Goal: Navigation & Orientation: Find specific page/section

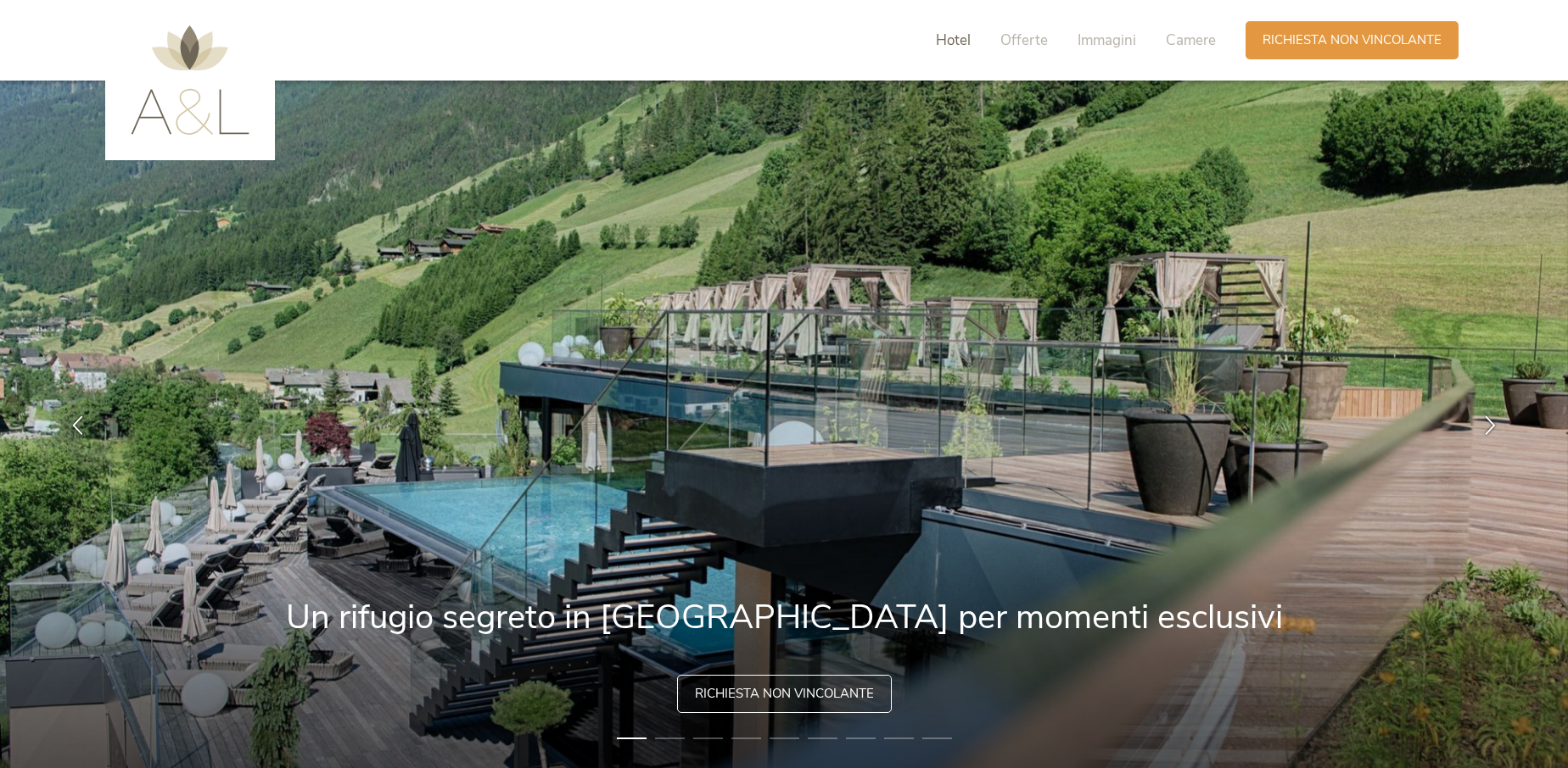
click at [955, 43] on span "Hotel" at bounding box center [953, 40] width 35 height 19
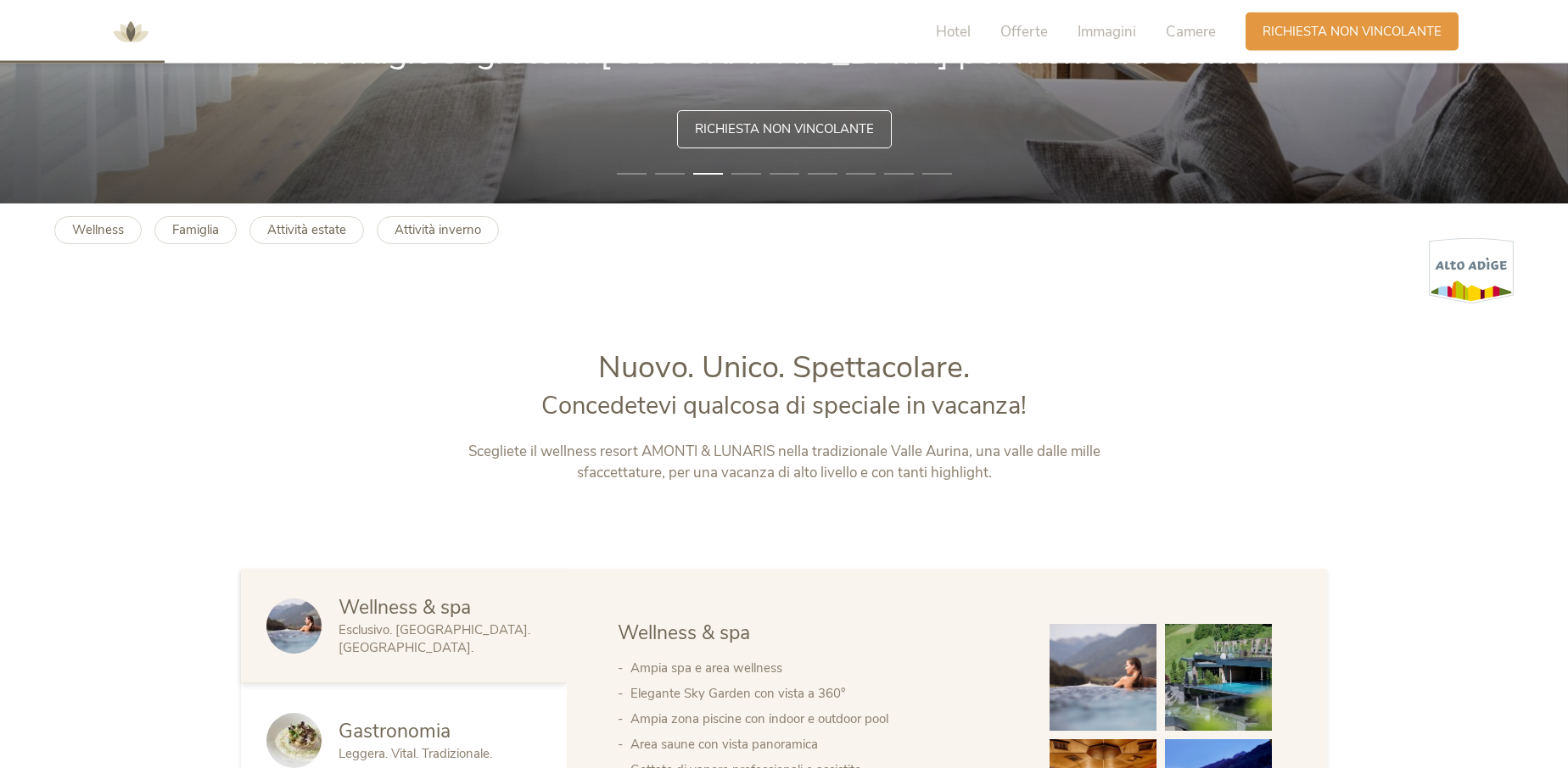
scroll to position [567, 0]
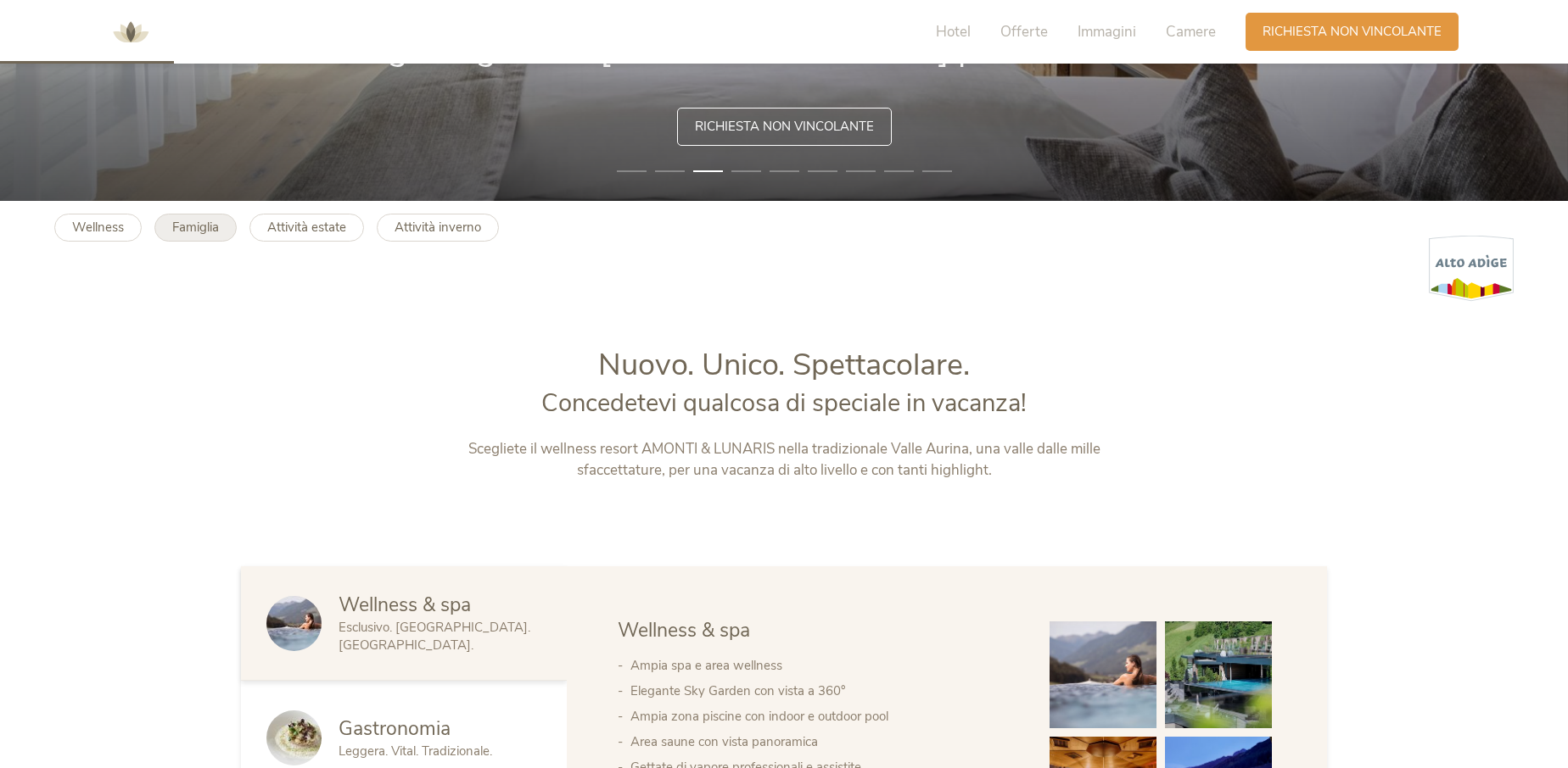
click at [179, 228] on b "Famiglia" at bounding box center [196, 227] width 47 height 17
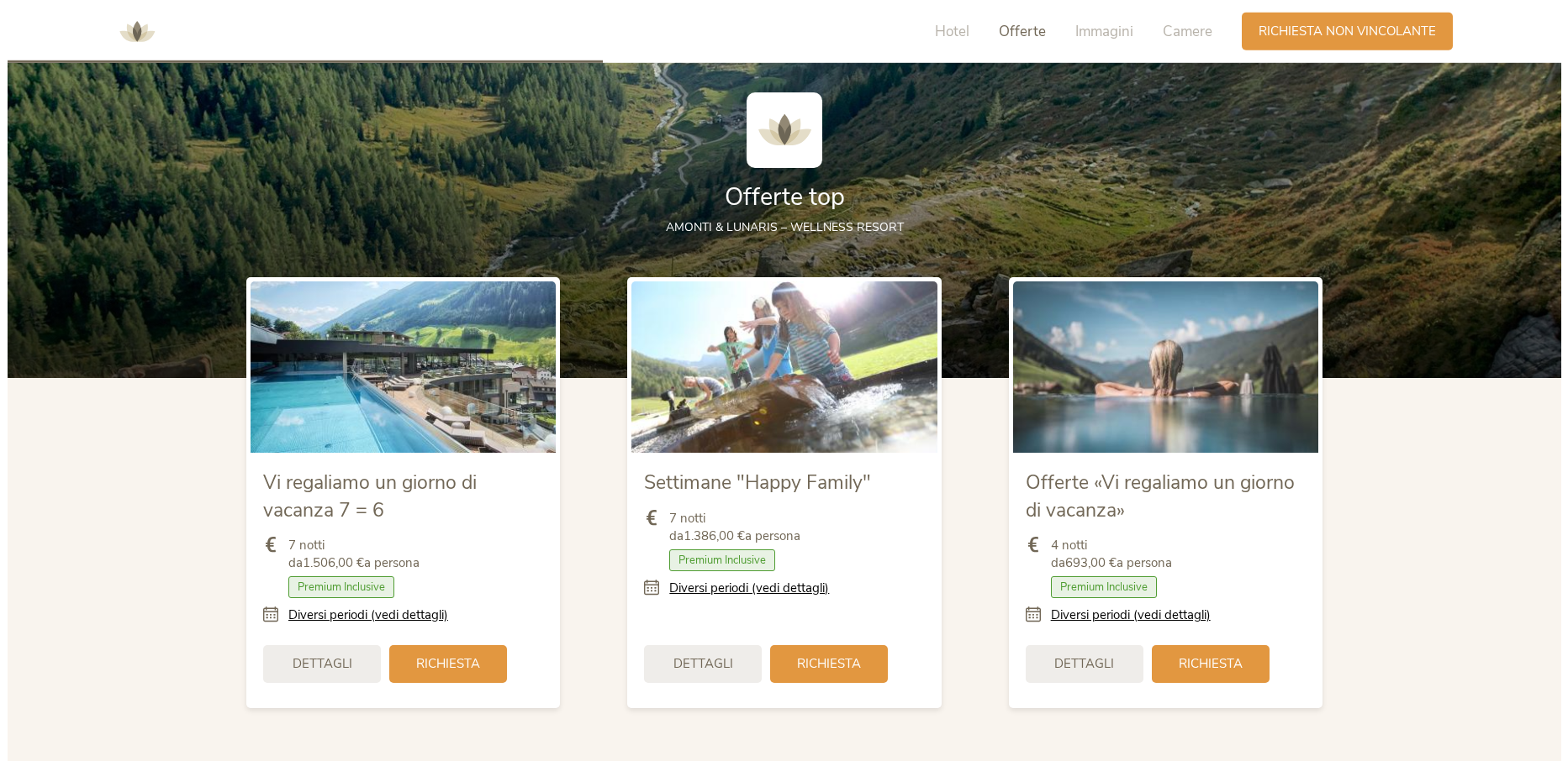
scroll to position [1886, 0]
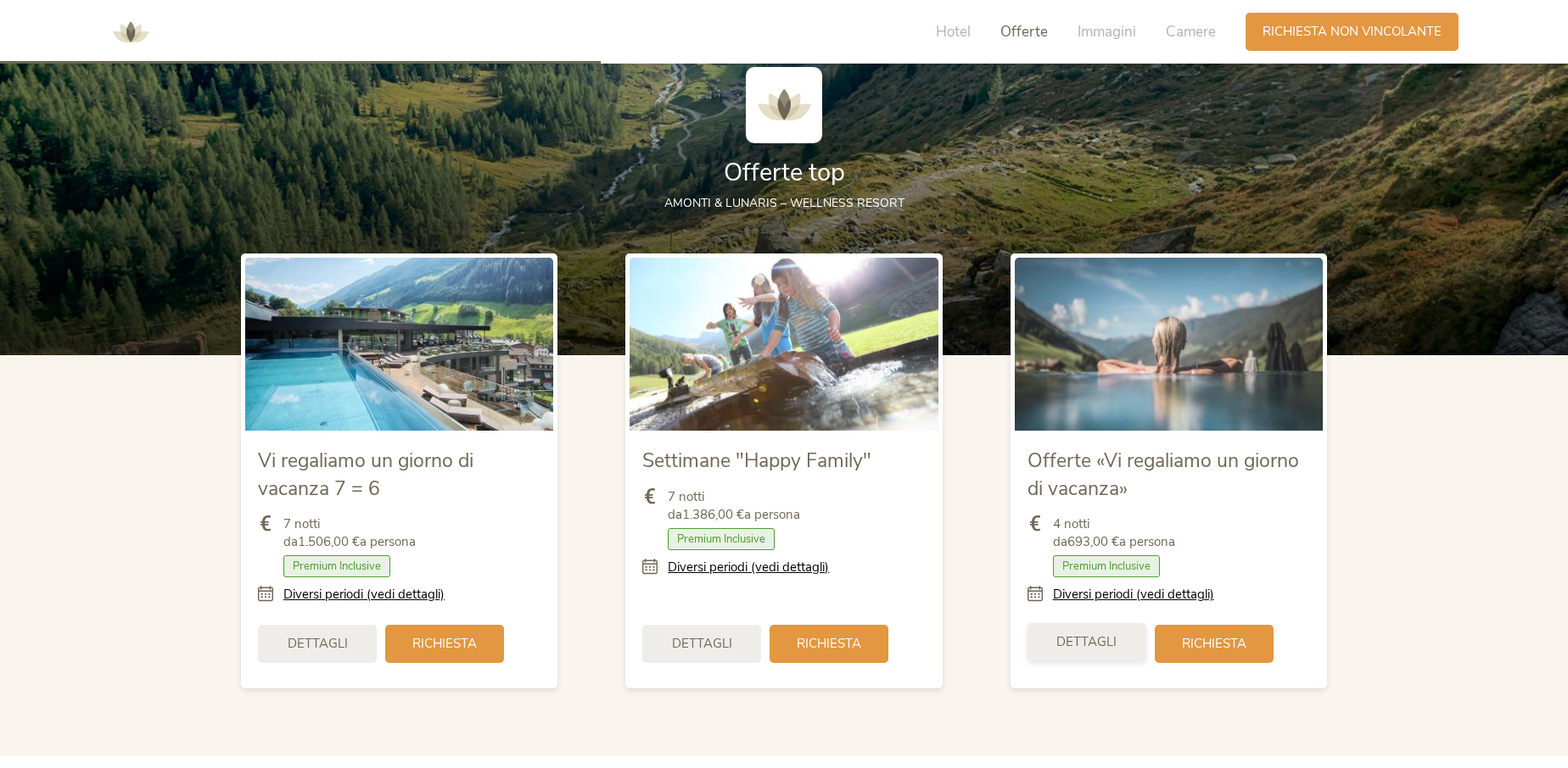
click at [1130, 640] on div "Dettagli" at bounding box center [1087, 641] width 119 height 38
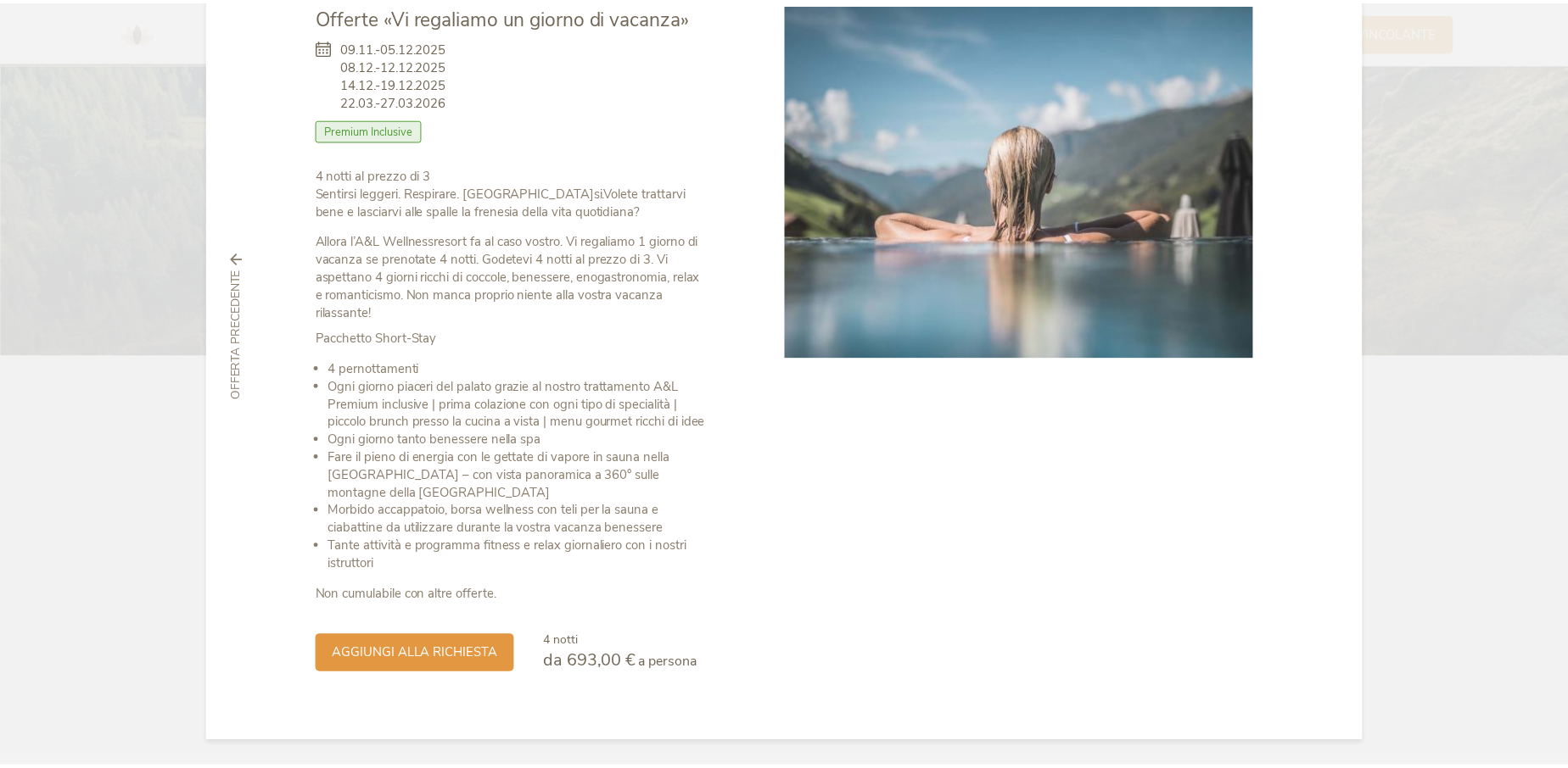
scroll to position [0, 0]
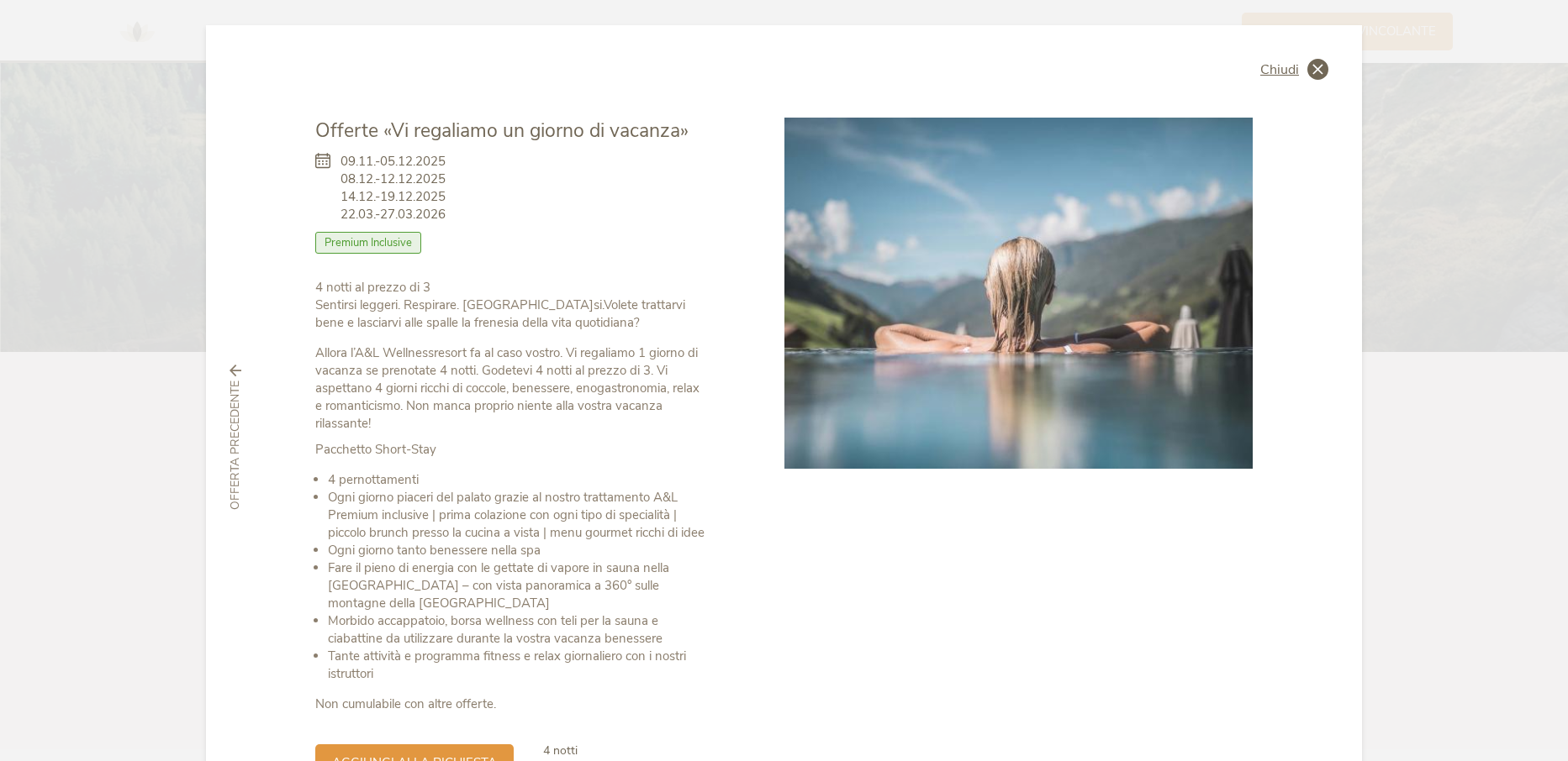
click at [1293, 69] on div "Chiudi" at bounding box center [1294, 69] width 69 height 21
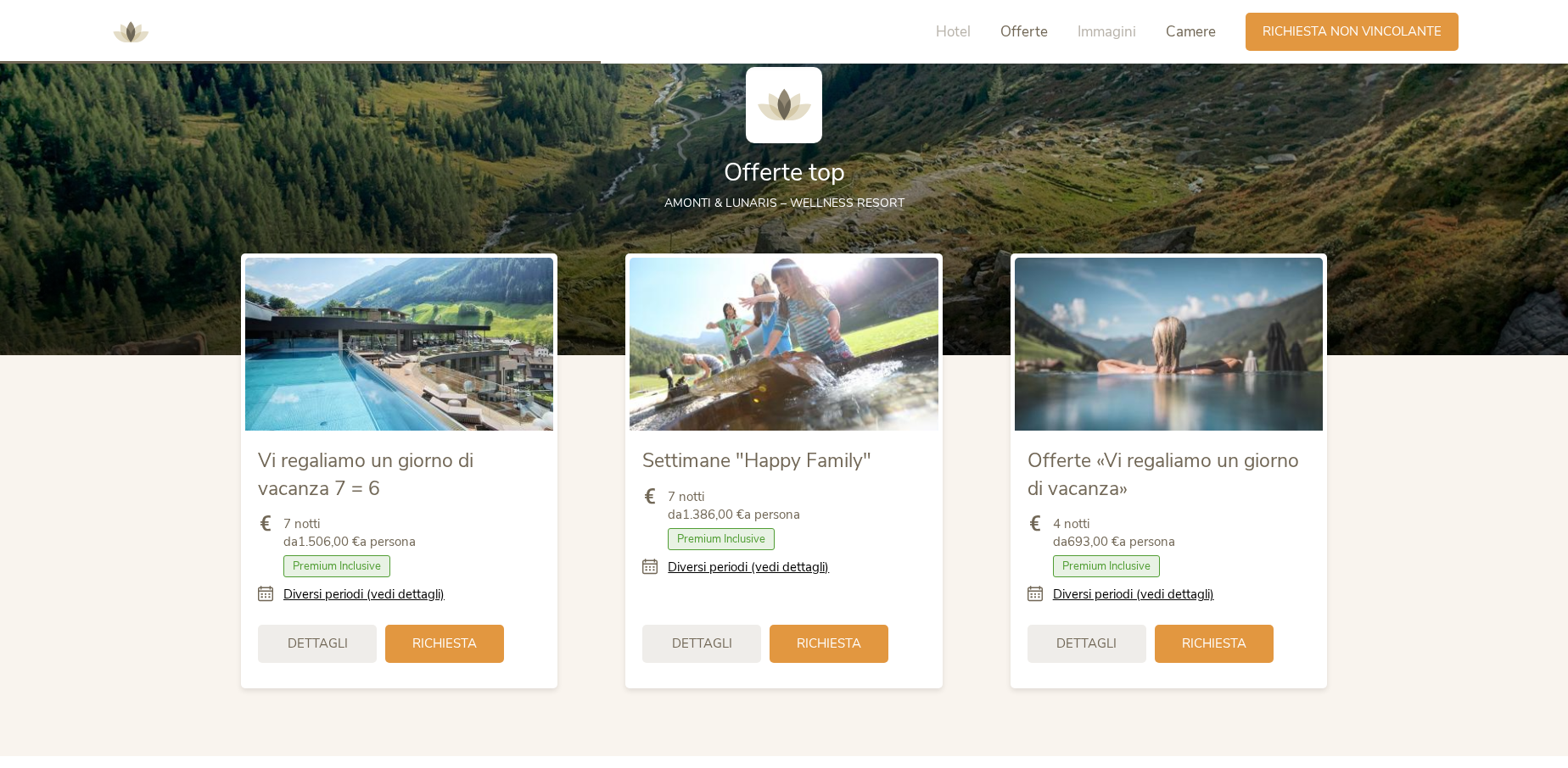
click at [1203, 35] on span "Camere" at bounding box center [1190, 32] width 50 height 19
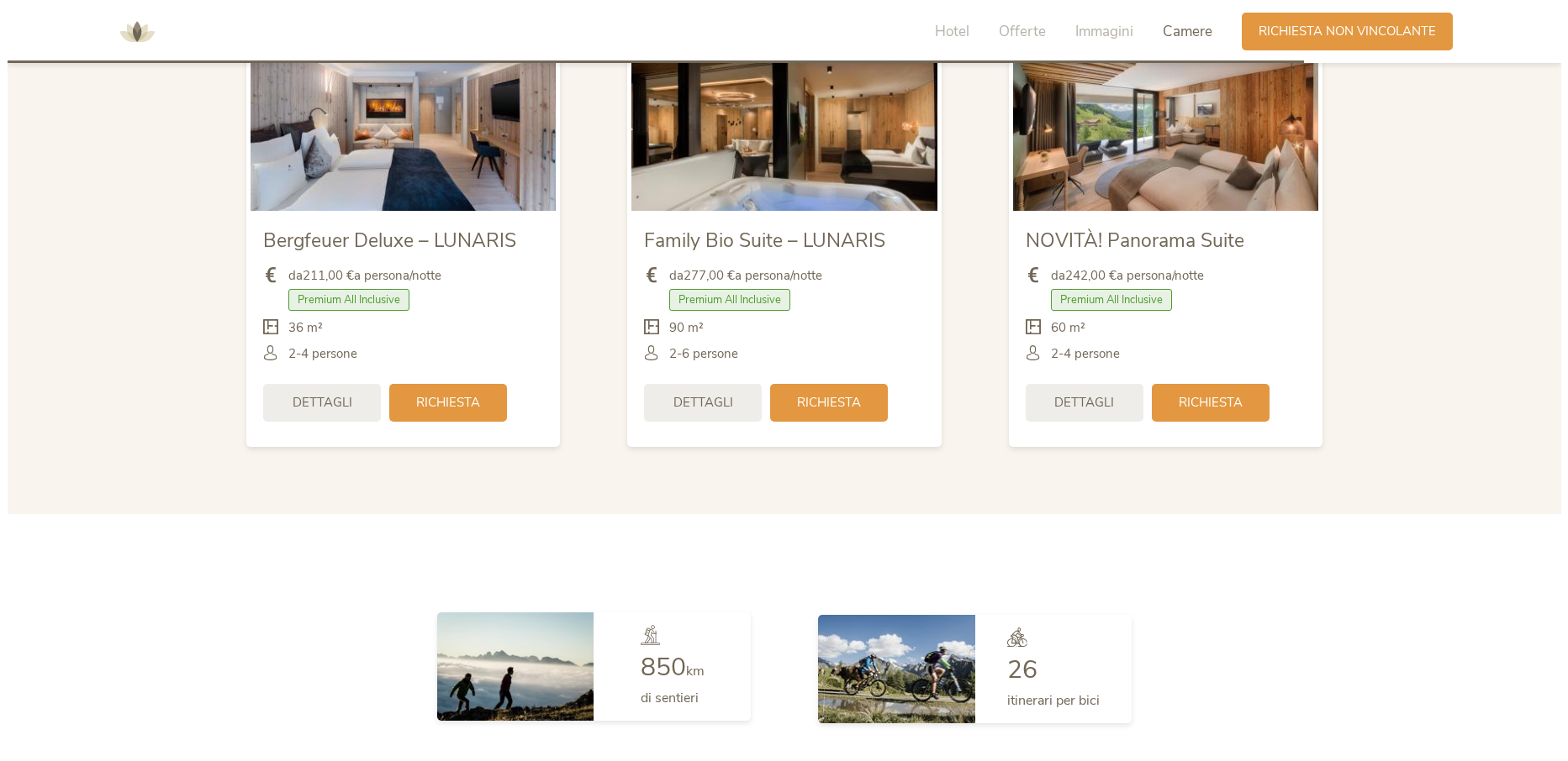
scroll to position [3904, 0]
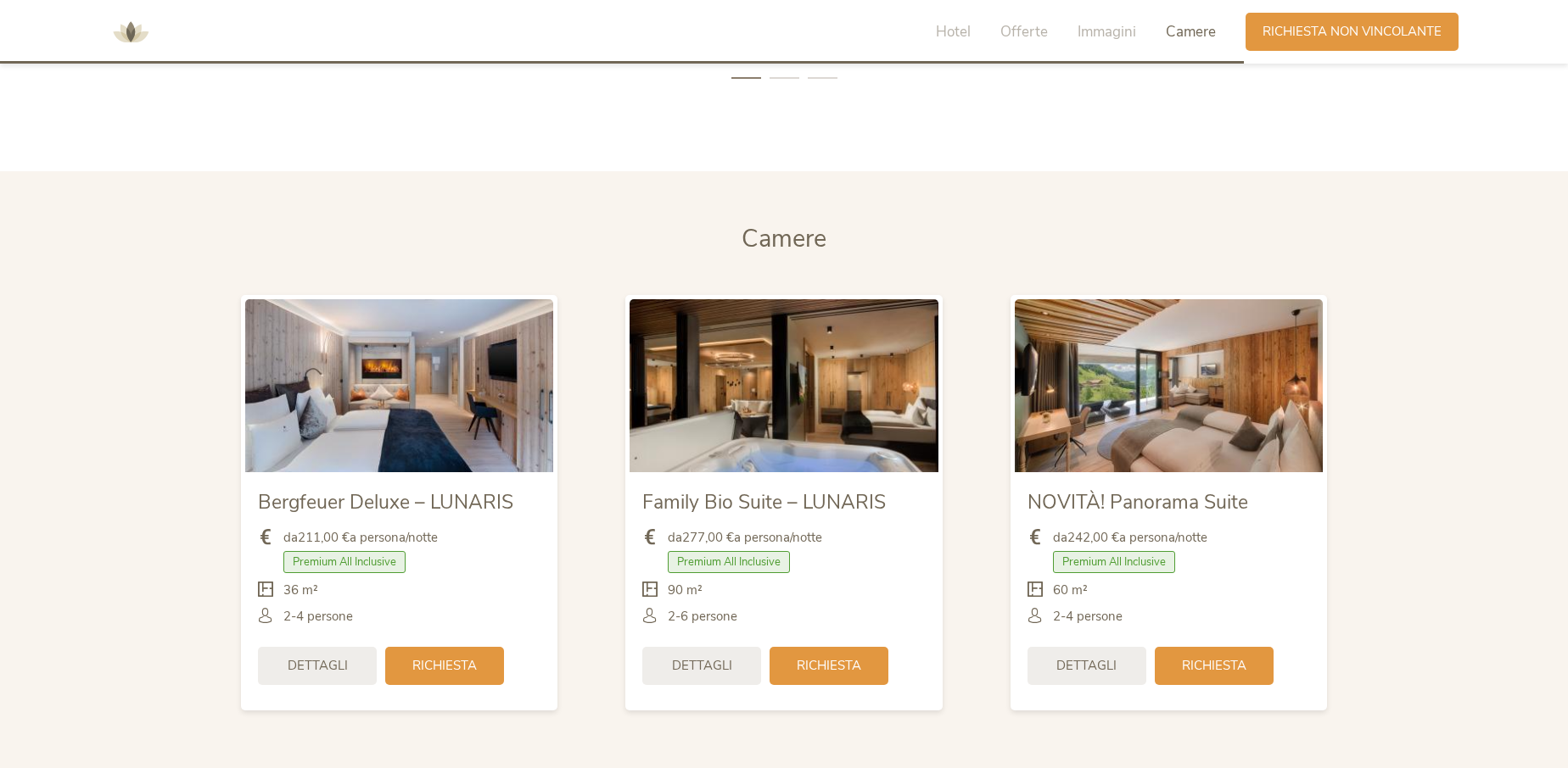
click at [353, 670] on div "Dettagli" at bounding box center [317, 666] width 119 height 38
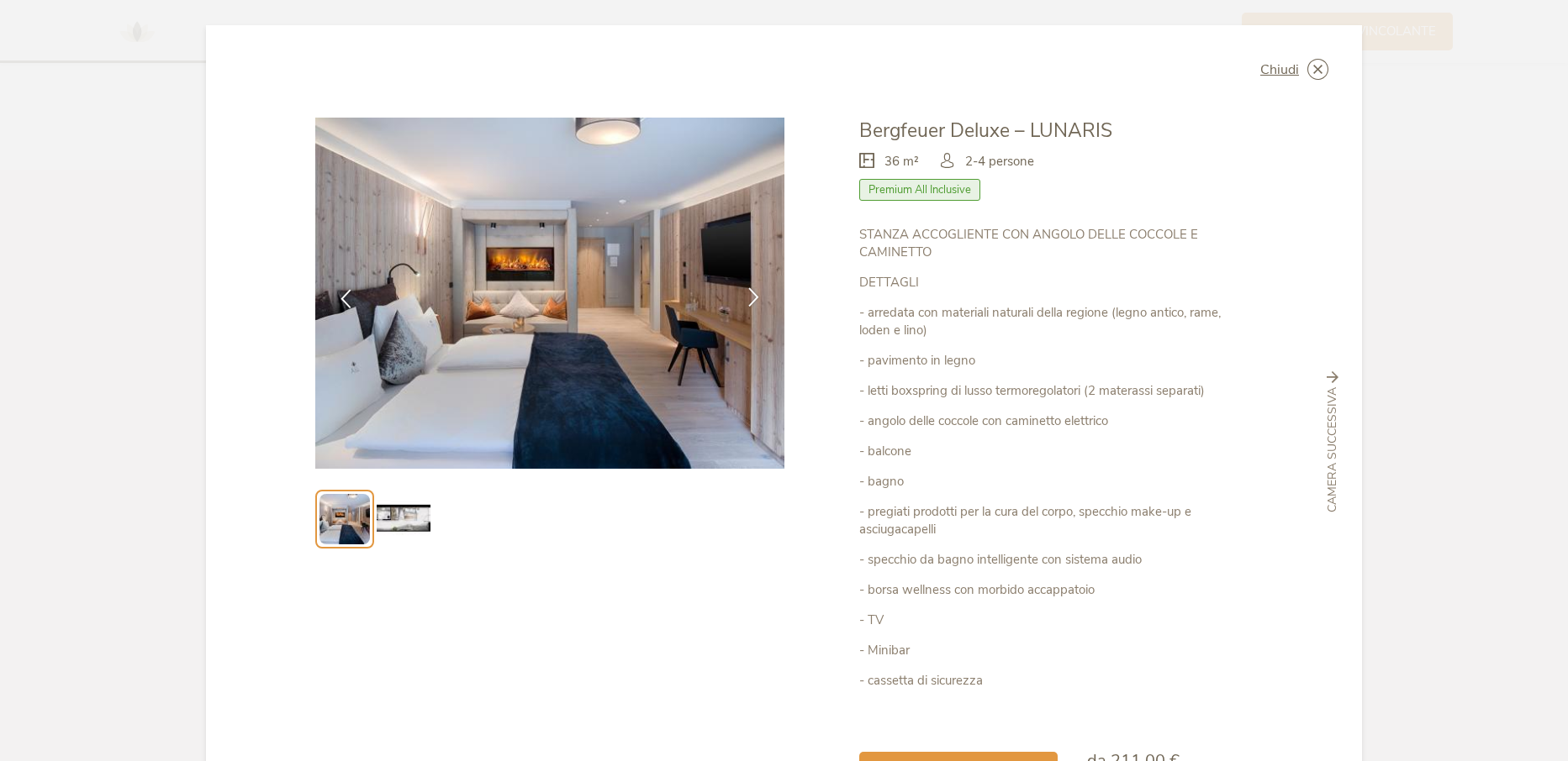
click at [752, 291] on icon at bounding box center [754, 297] width 19 height 19
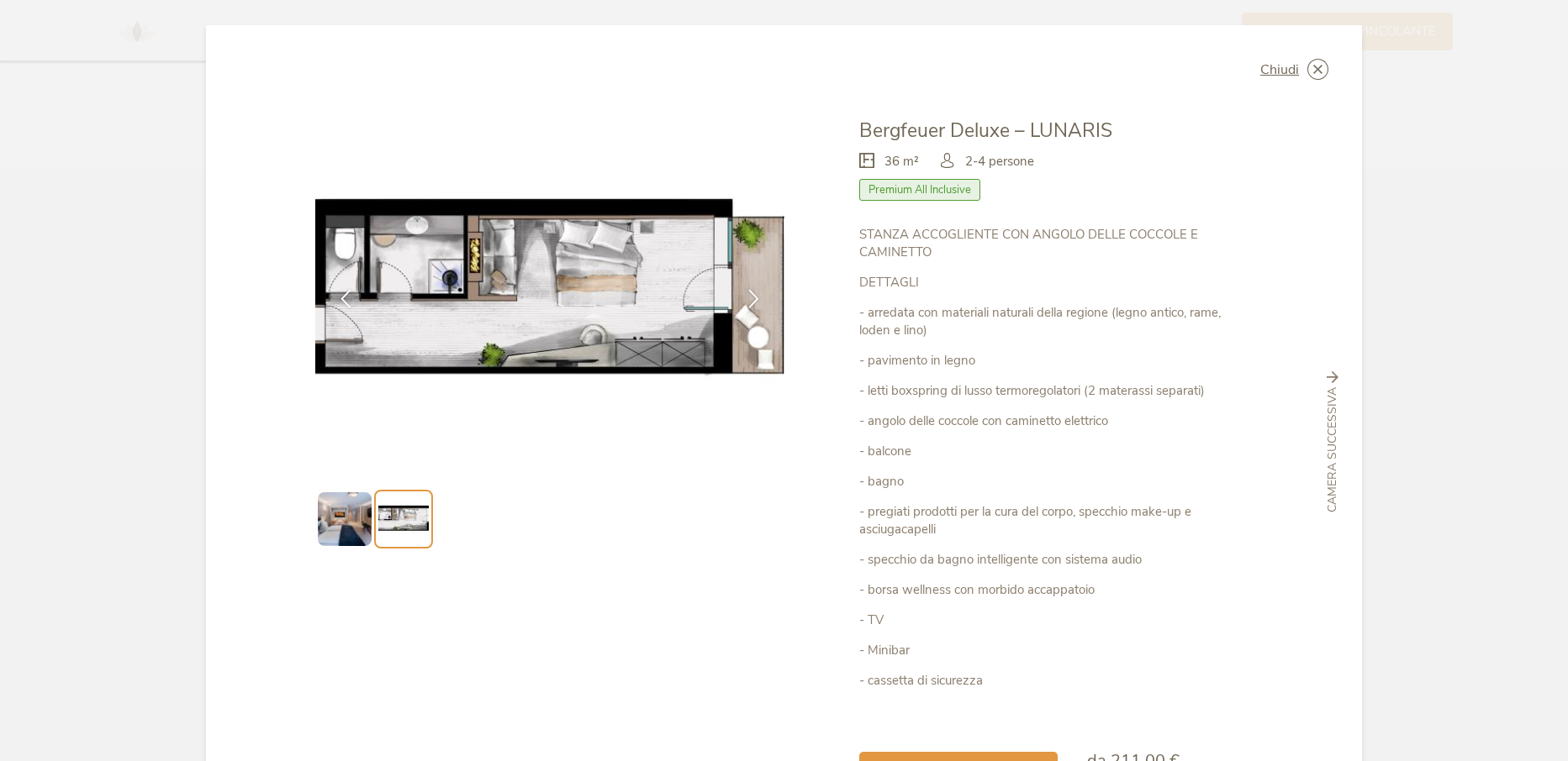
click at [616, 258] on img at bounding box center [550, 293] width 469 height 351
drag, startPoint x: 348, startPoint y: 535, endPoint x: 349, endPoint y: 527, distance: 8.1
click at [349, 530] on img at bounding box center [344, 520] width 54 height 54
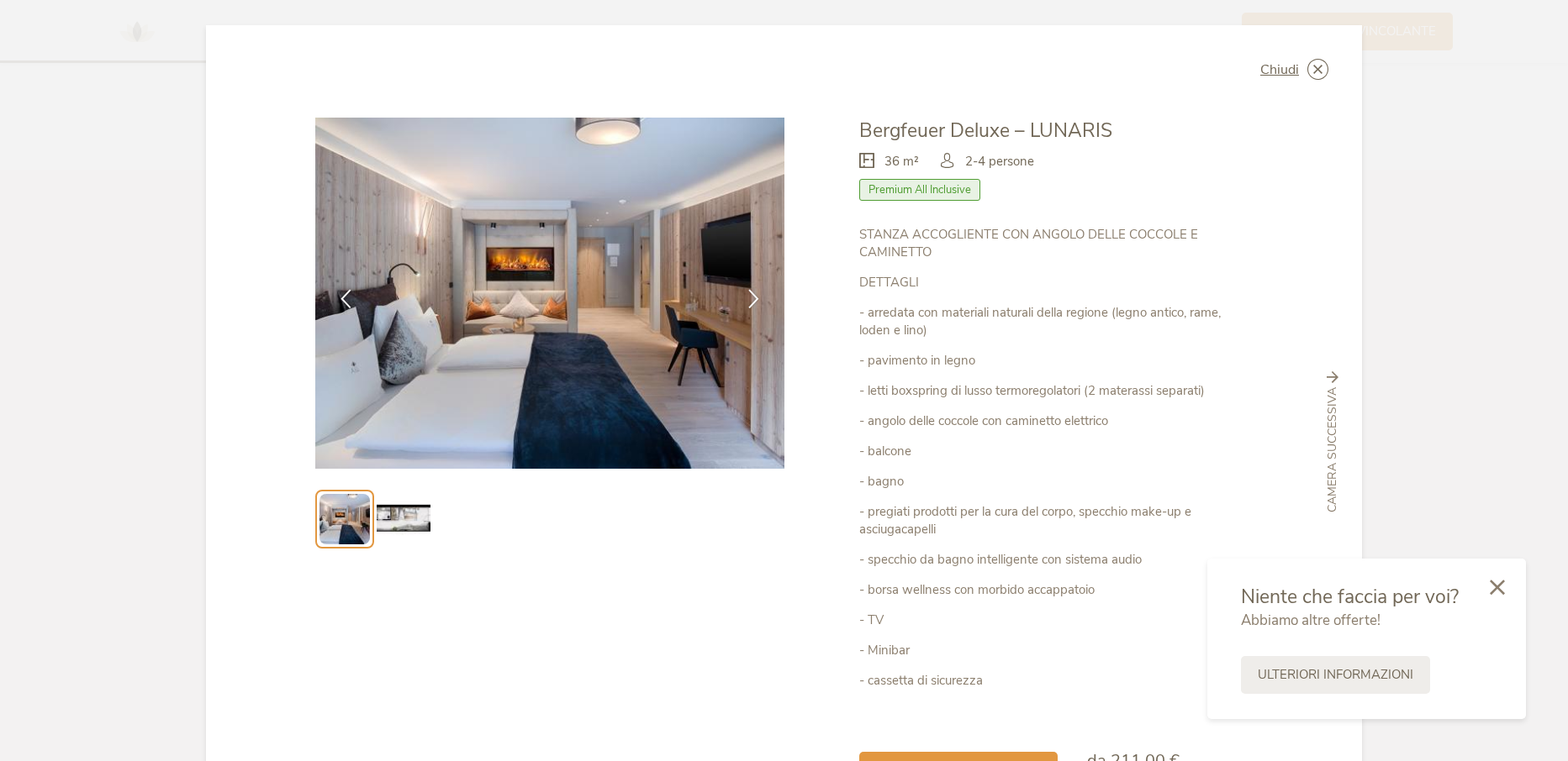
click at [453, 421] on img at bounding box center [550, 293] width 469 height 351
click at [337, 295] on icon at bounding box center [346, 297] width 19 height 19
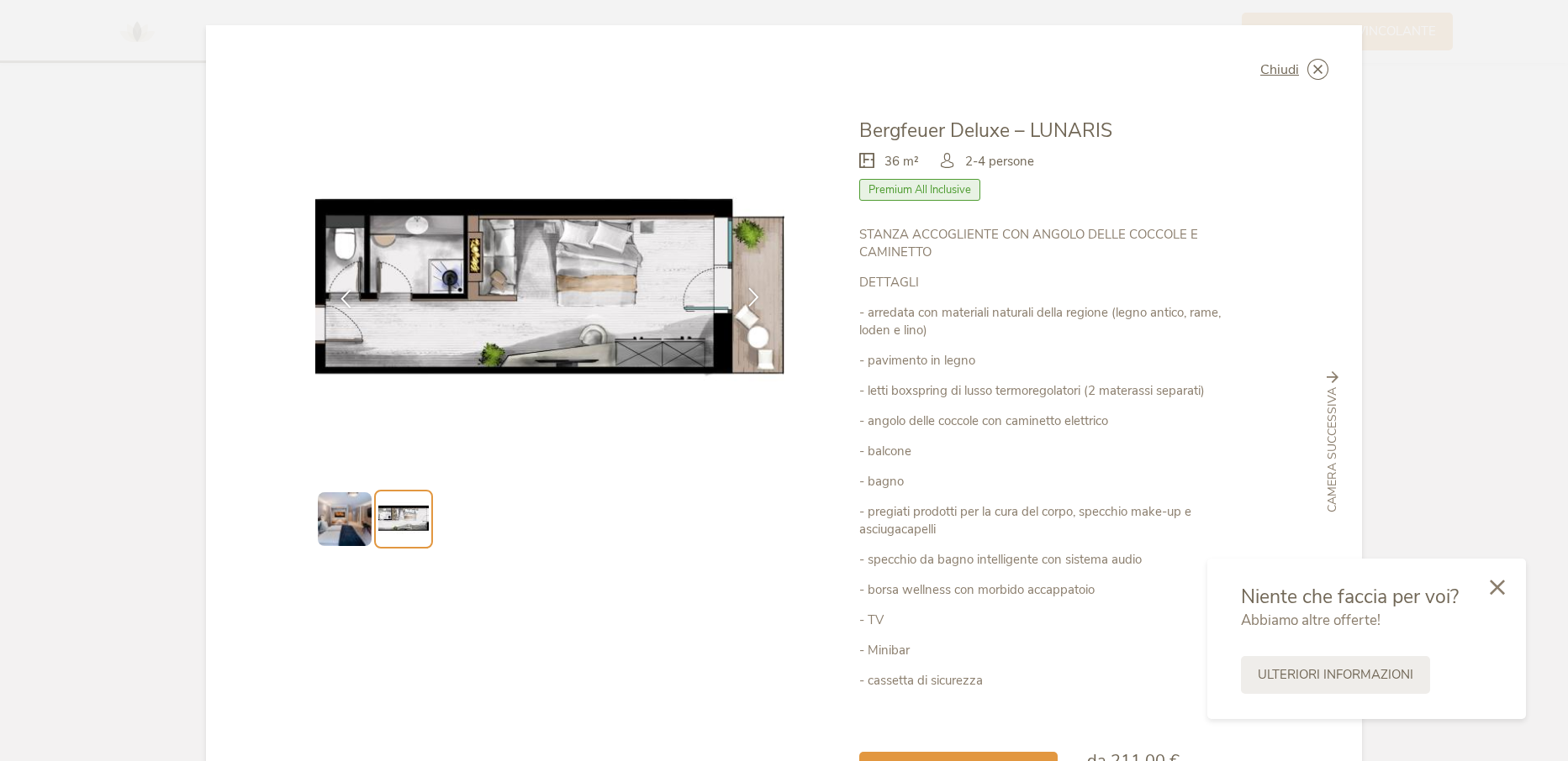
click at [749, 297] on icon at bounding box center [754, 297] width 19 height 19
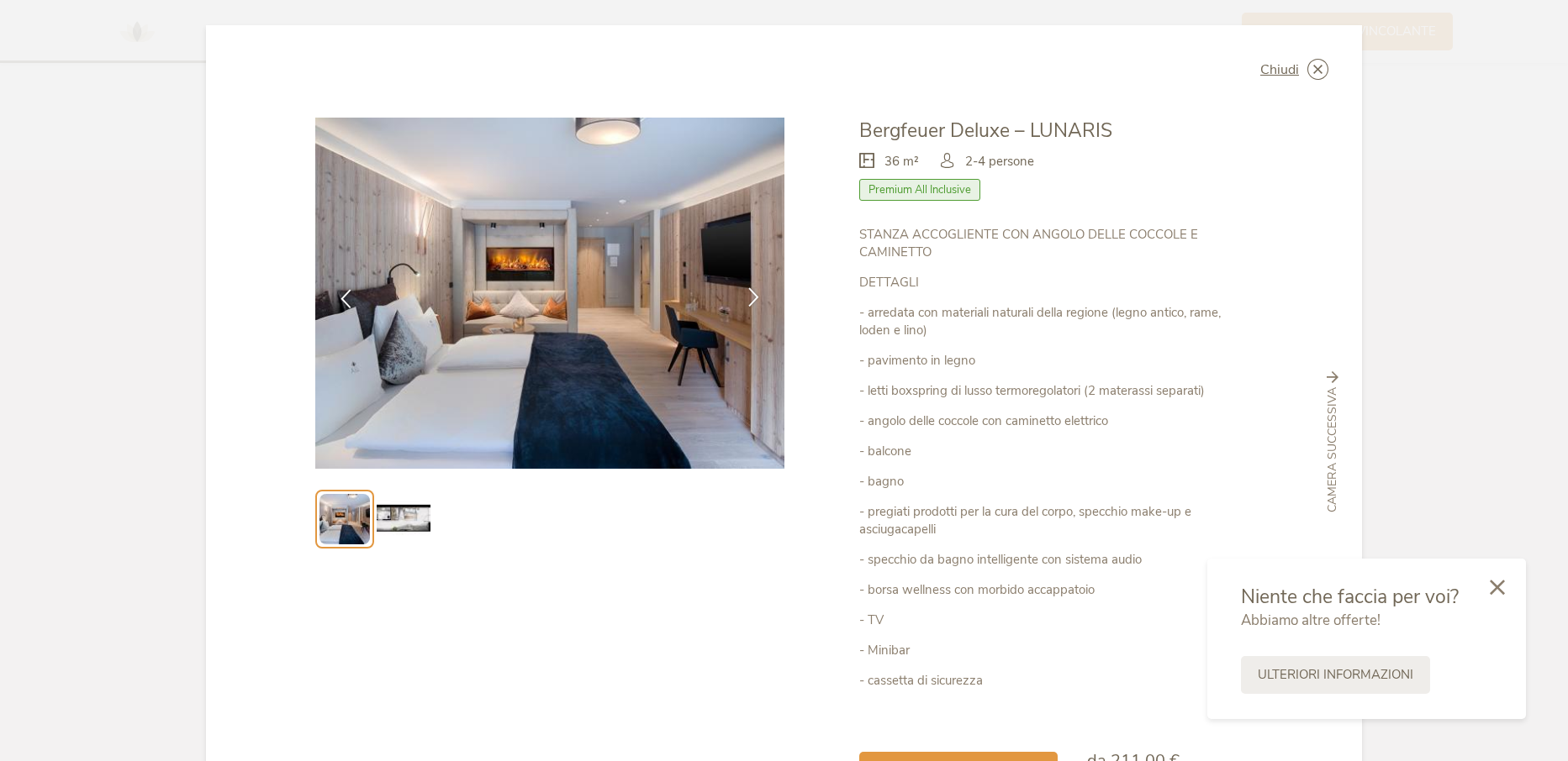
click at [749, 297] on icon at bounding box center [754, 297] width 19 height 19
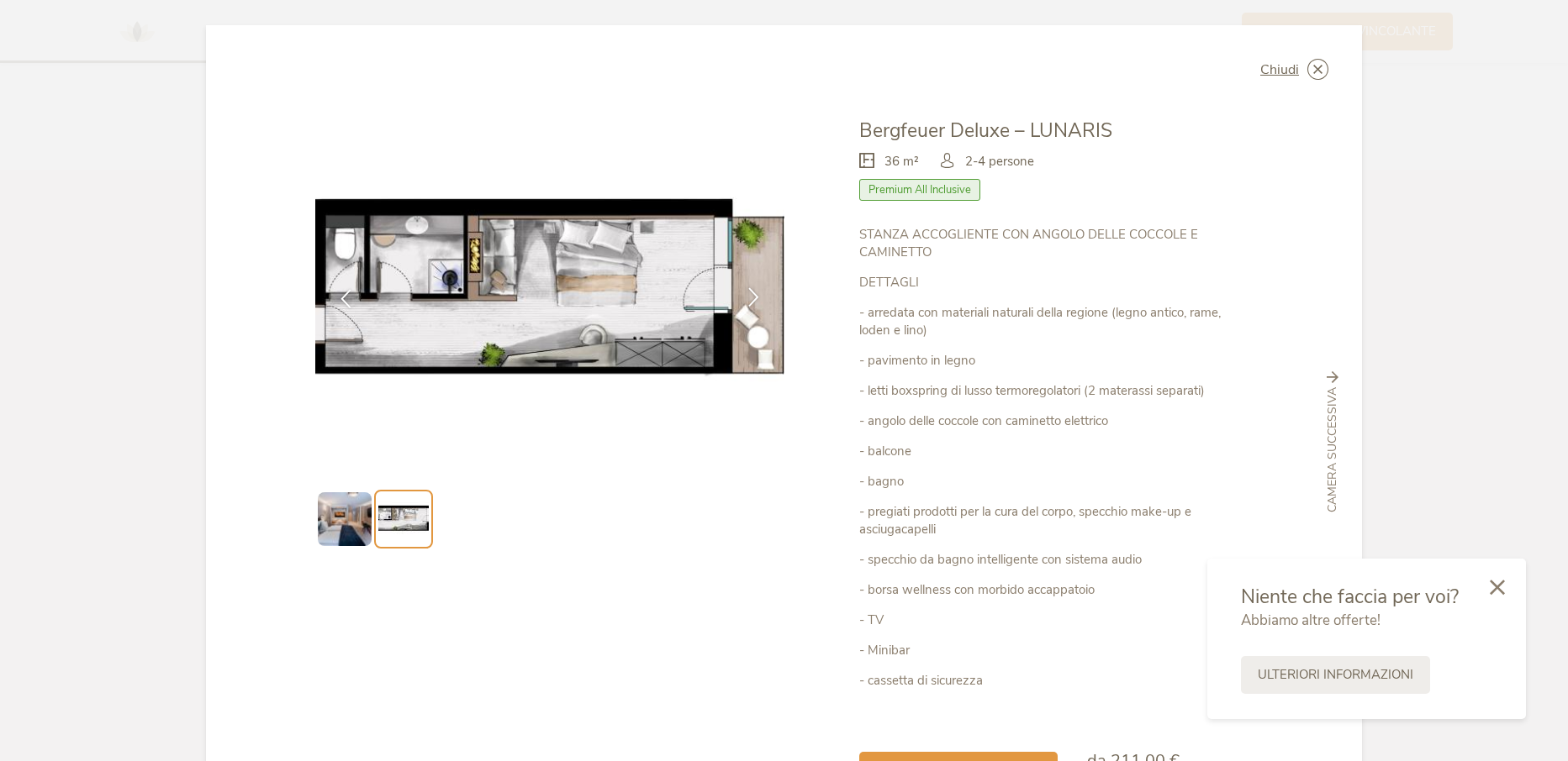
click at [749, 297] on icon at bounding box center [754, 297] width 19 height 19
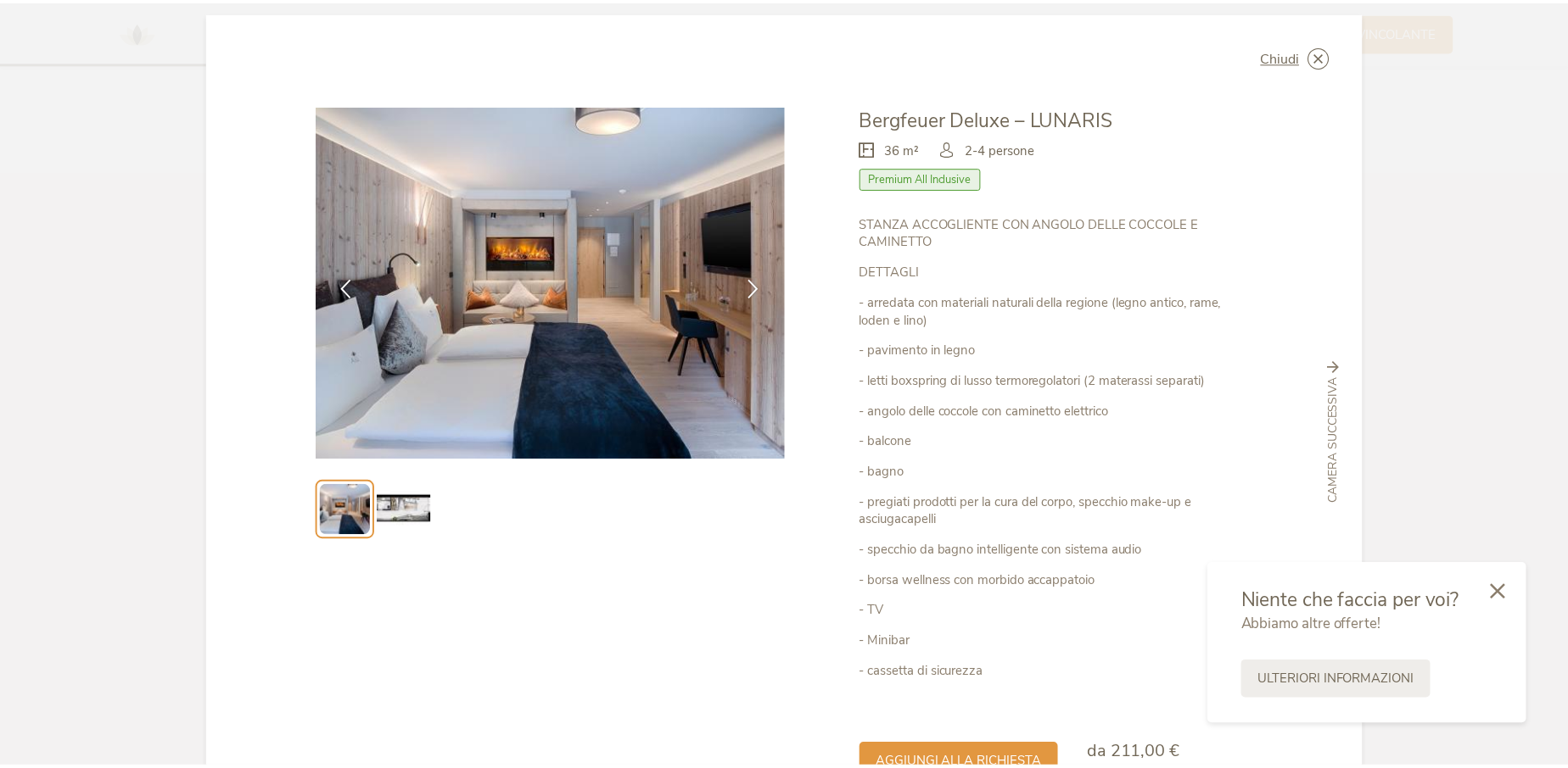
scroll to position [0, 0]
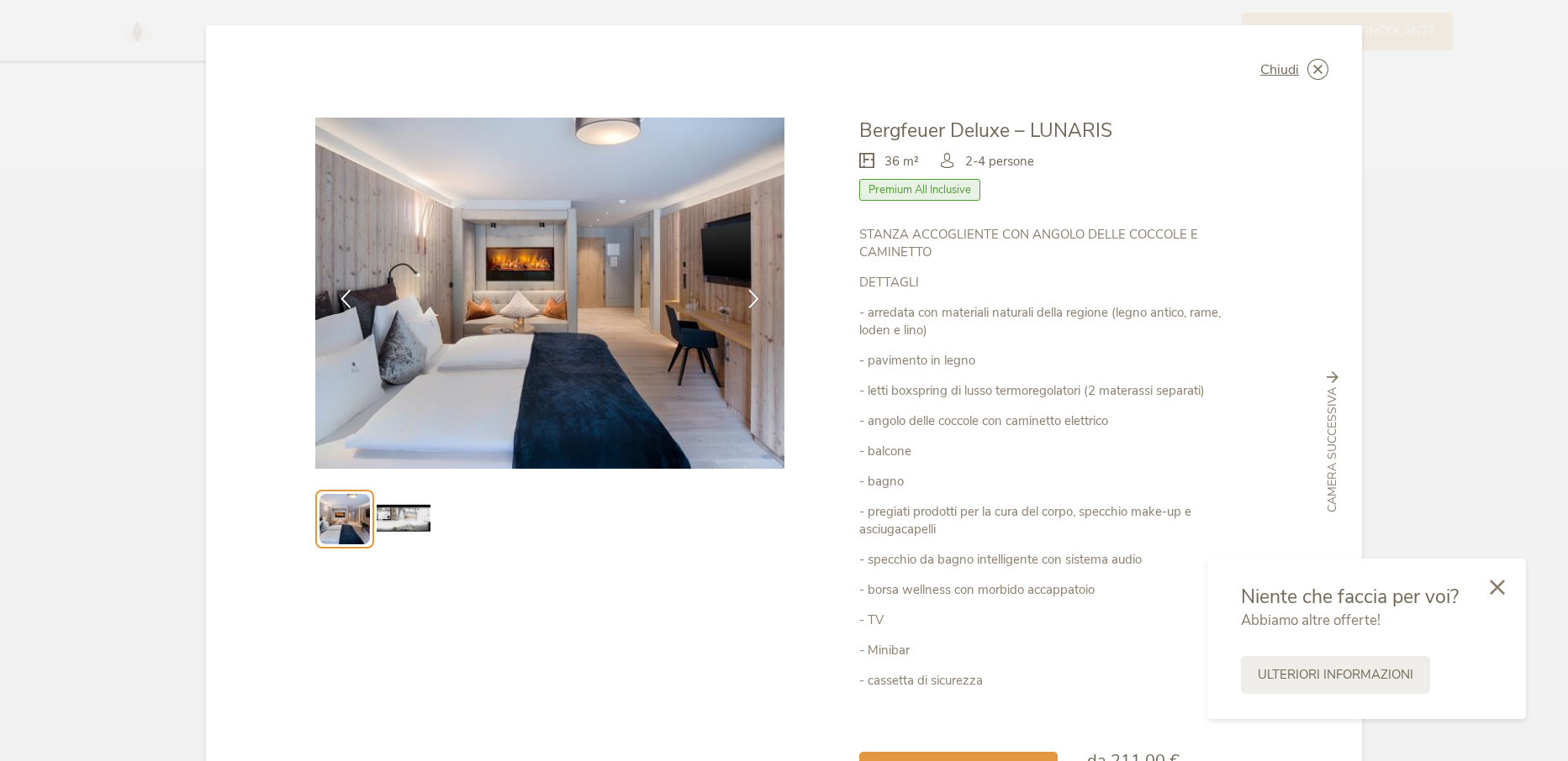
drag, startPoint x: 1311, startPoint y: 74, endPoint x: 1323, endPoint y: 62, distance: 17.0
click at [1323, 62] on div "Chiudi Bergfeuer Deluxe – LUNARIS 36 m² Premium All Inclusive" at bounding box center [784, 442] width 1156 height 834
click at [1307, 68] on icon at bounding box center [1318, 69] width 21 height 21
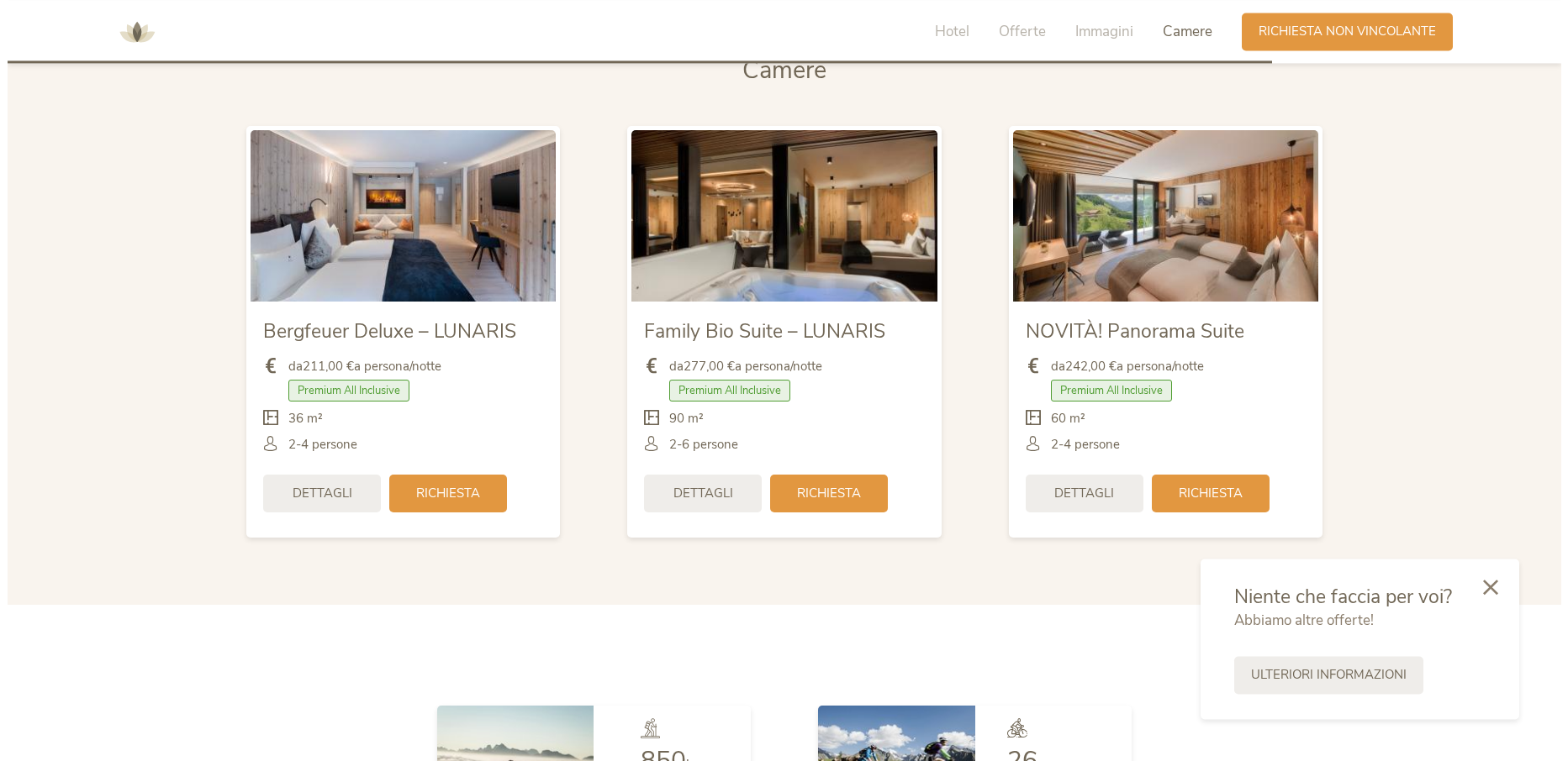
scroll to position [4075, 0]
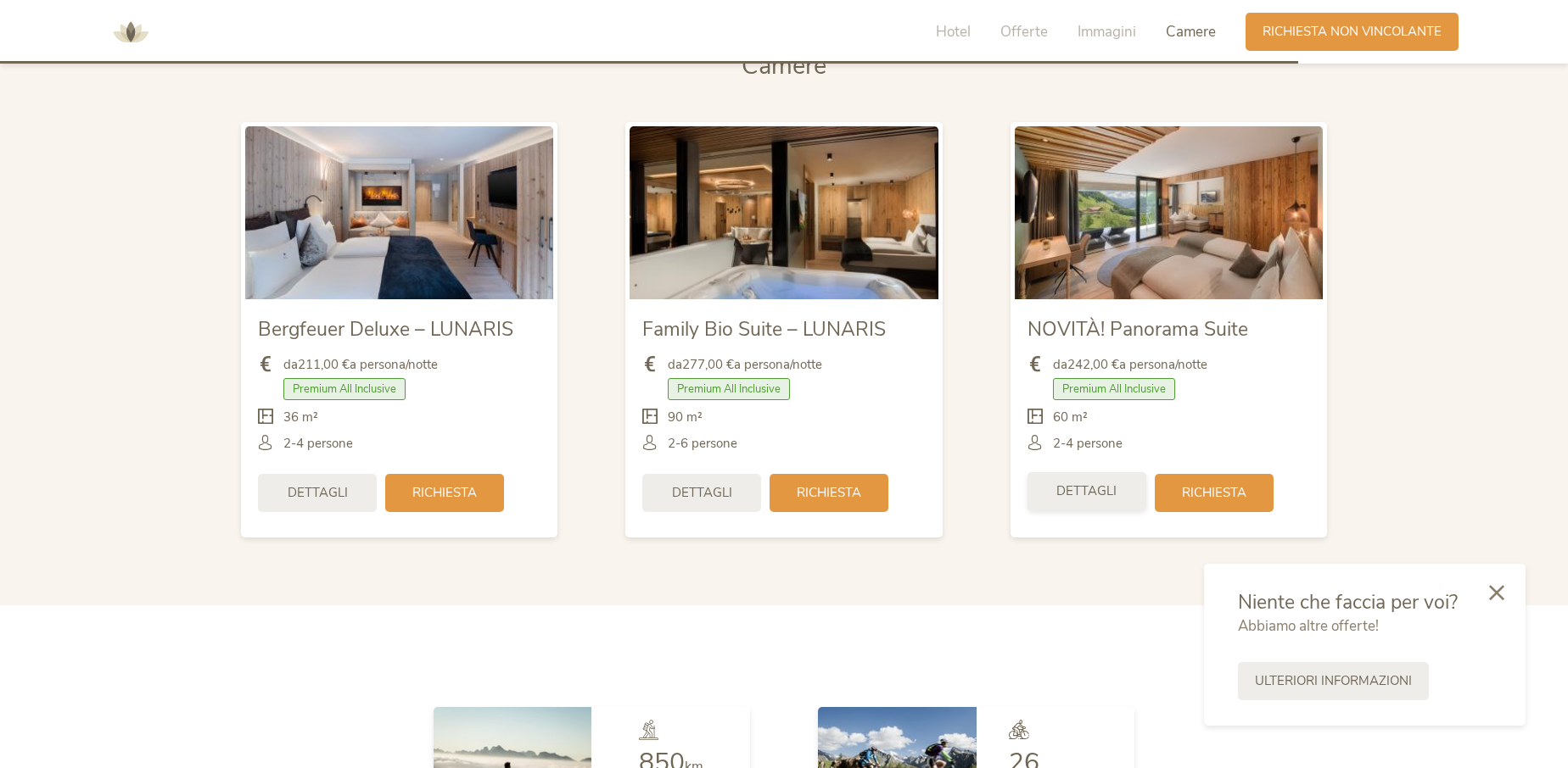
click at [1118, 500] on div "Dettagli" at bounding box center [1087, 491] width 119 height 38
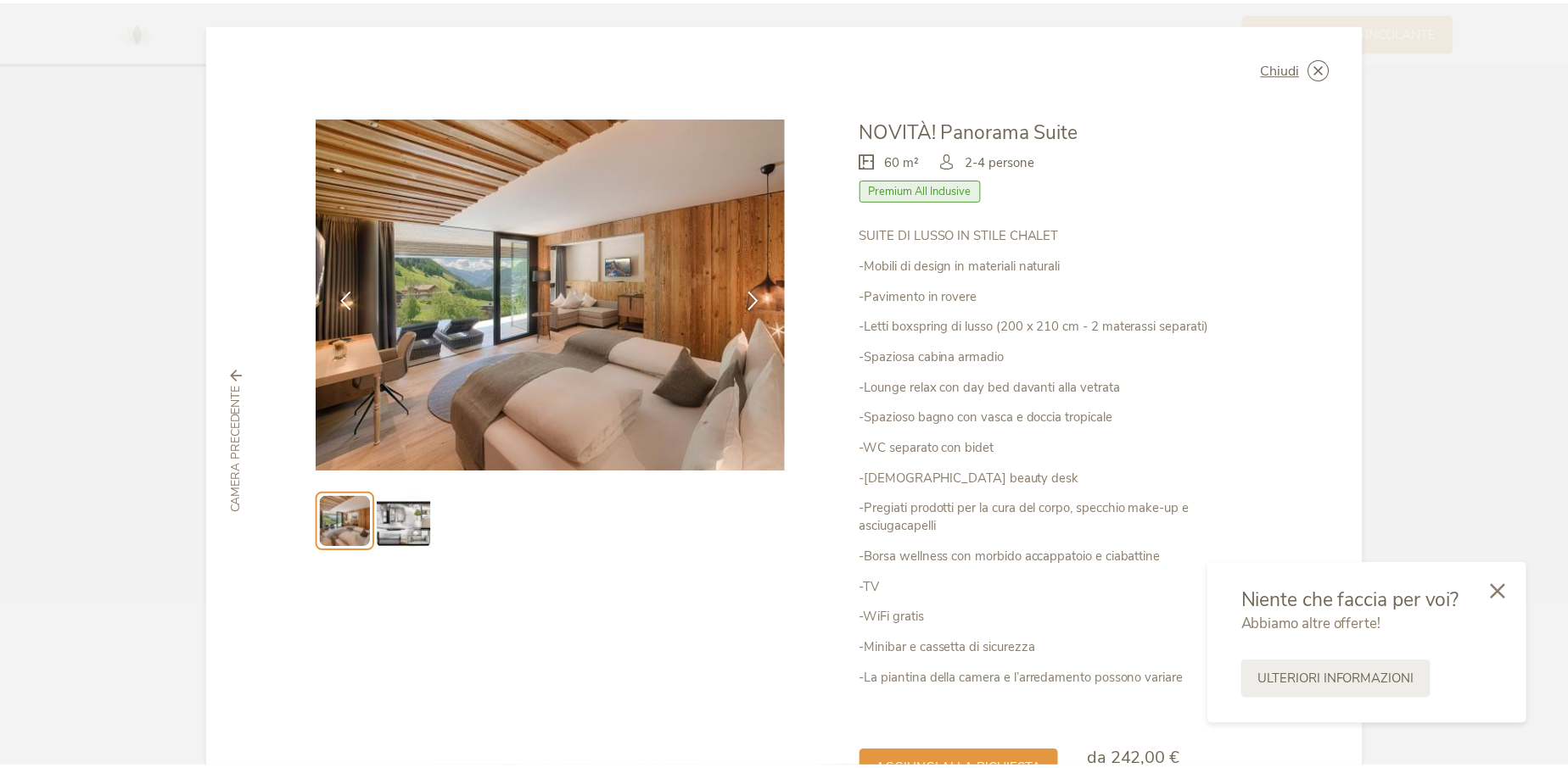
scroll to position [0, 0]
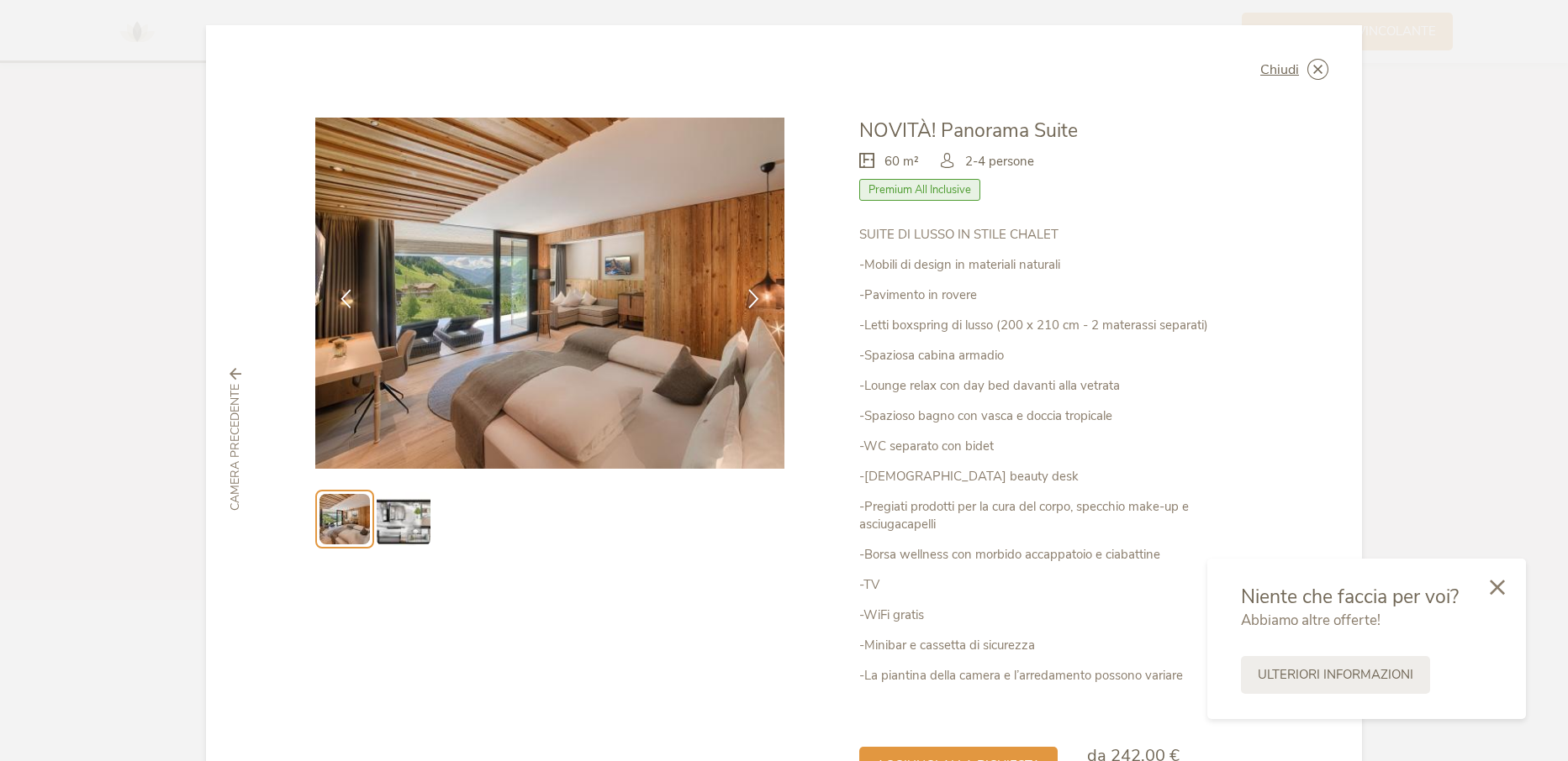
click at [412, 521] on img at bounding box center [403, 520] width 54 height 54
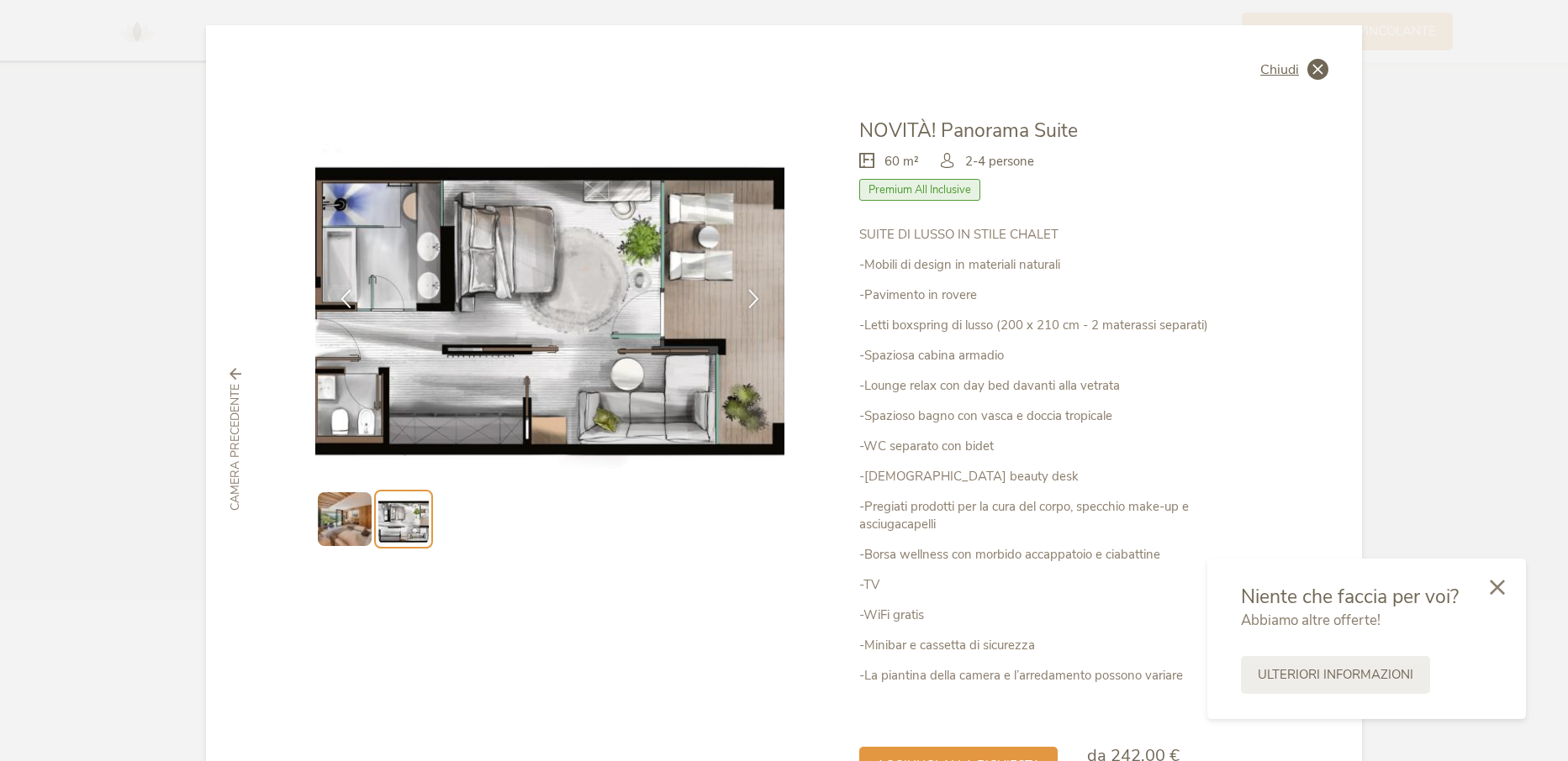
click at [1293, 66] on div "Chiudi" at bounding box center [1294, 69] width 69 height 21
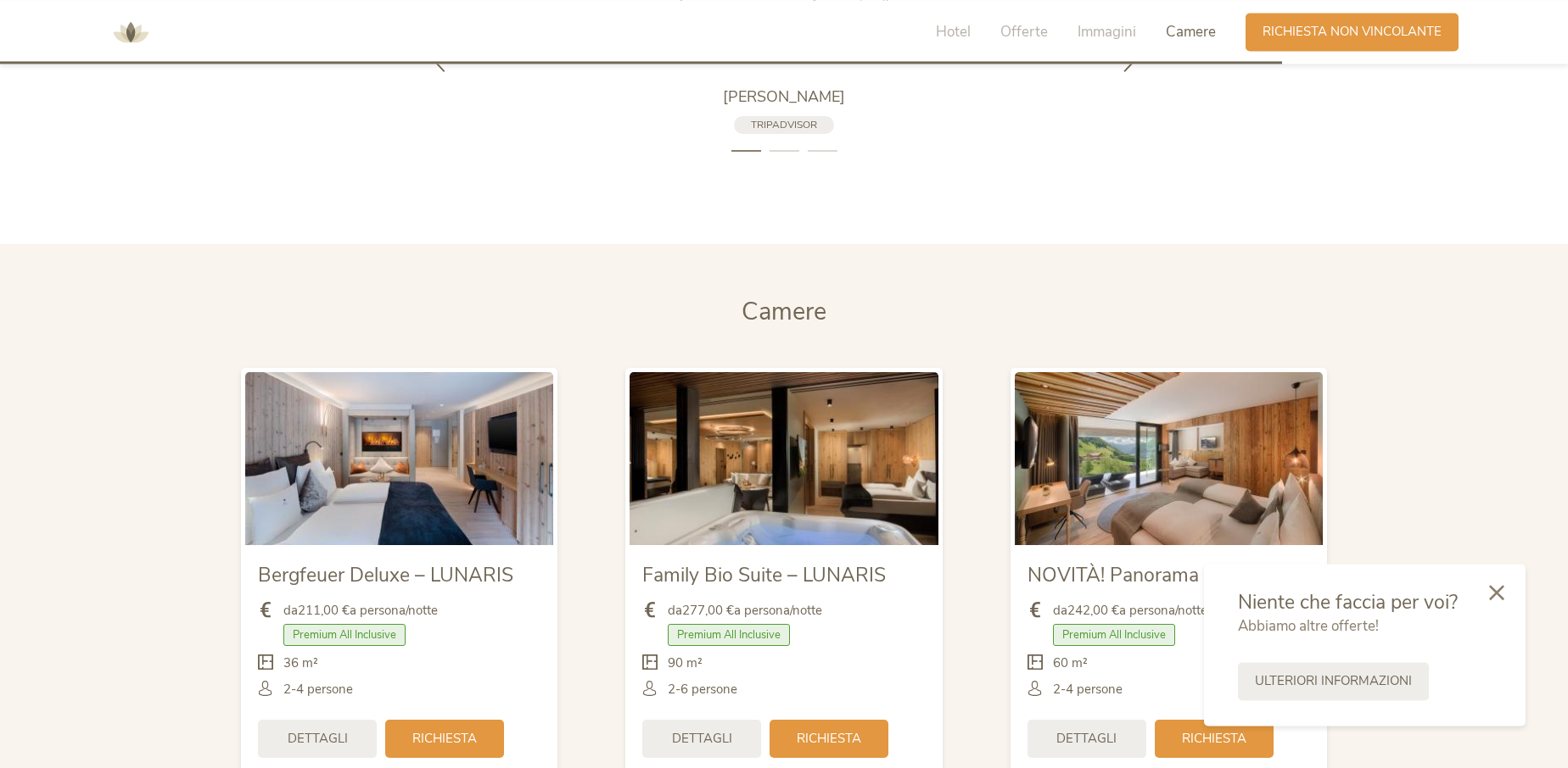
scroll to position [3854, 0]
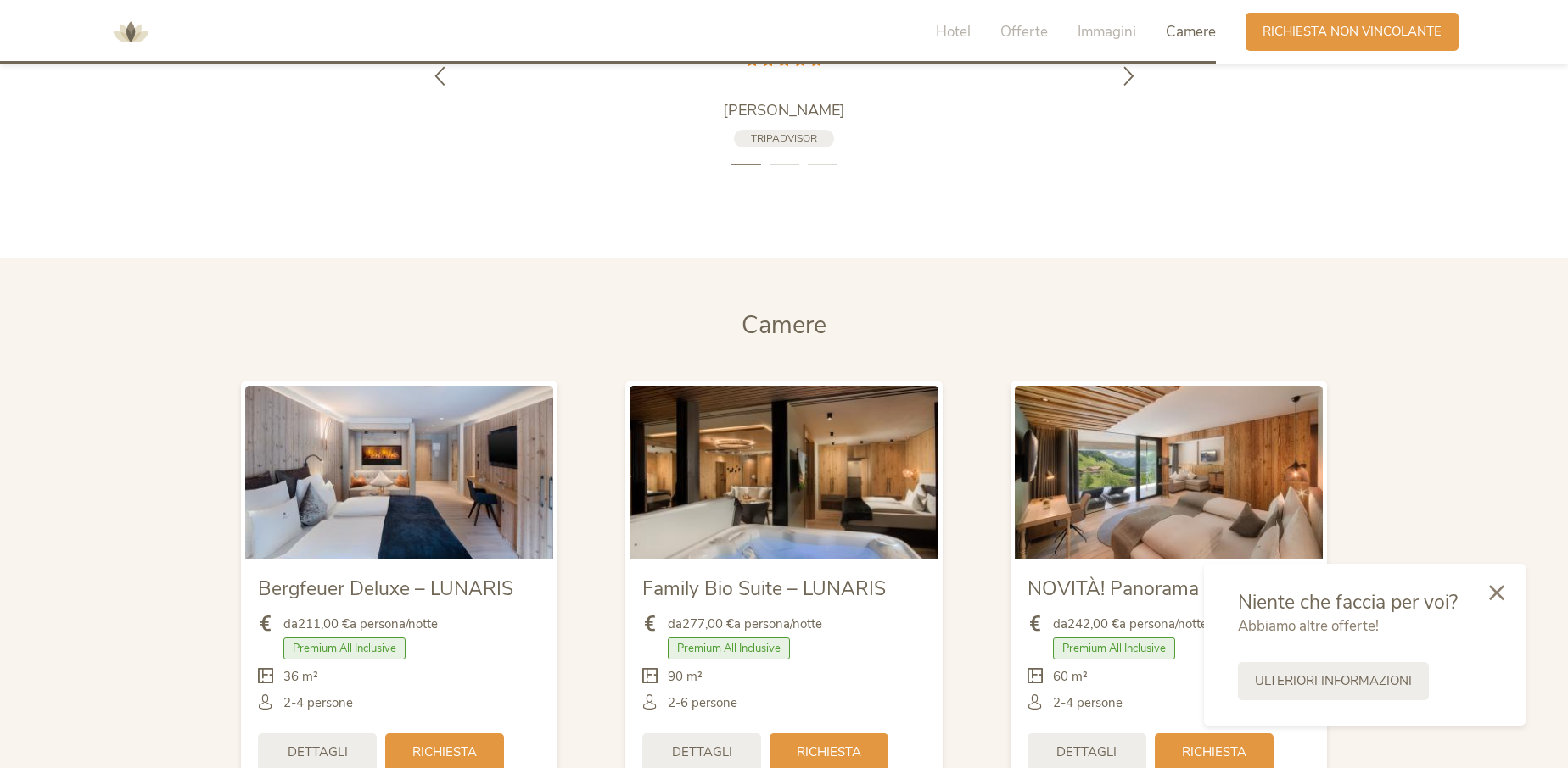
click at [1204, 38] on span "Camere" at bounding box center [1190, 32] width 50 height 19
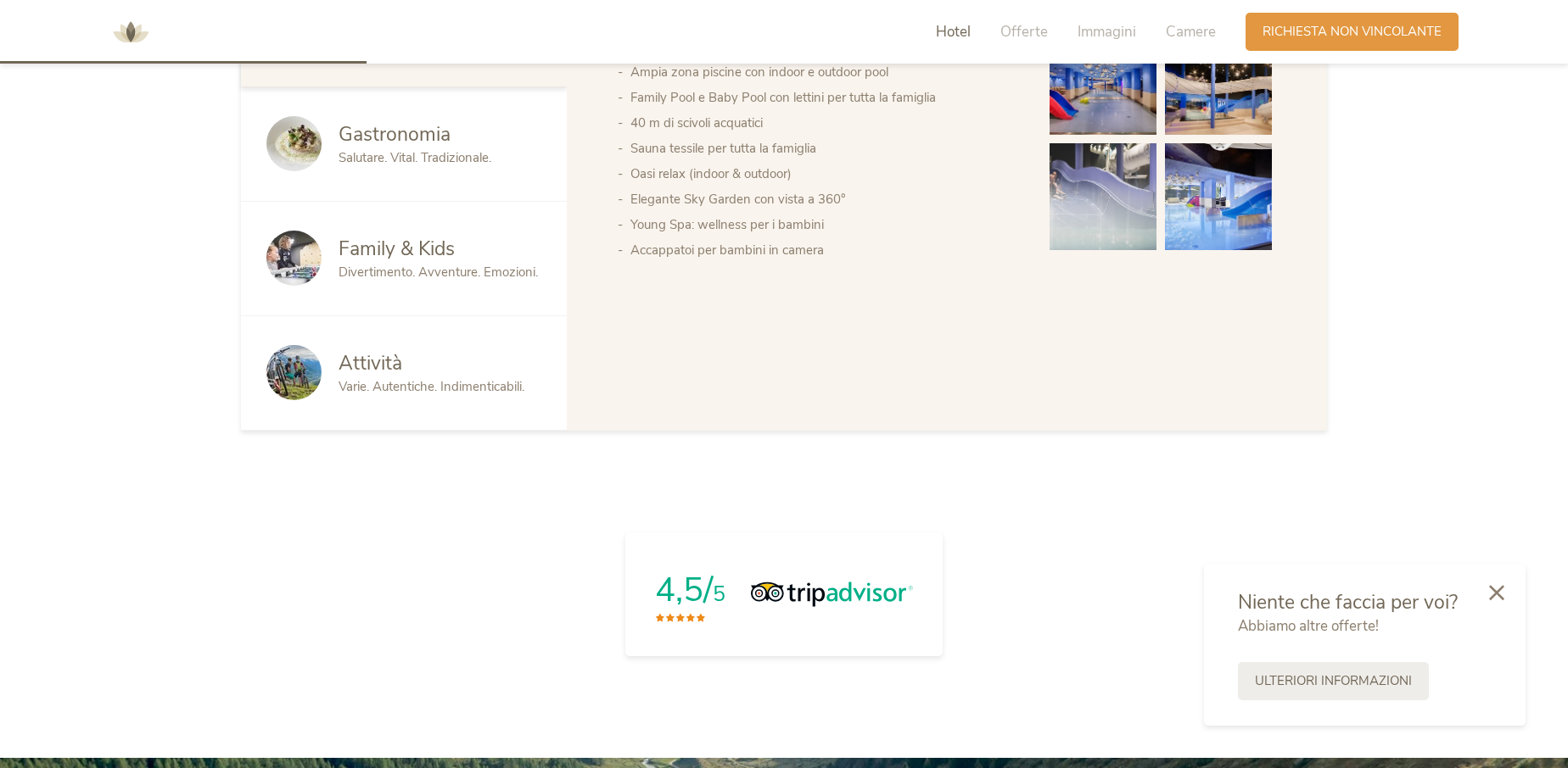
scroll to position [729, 0]
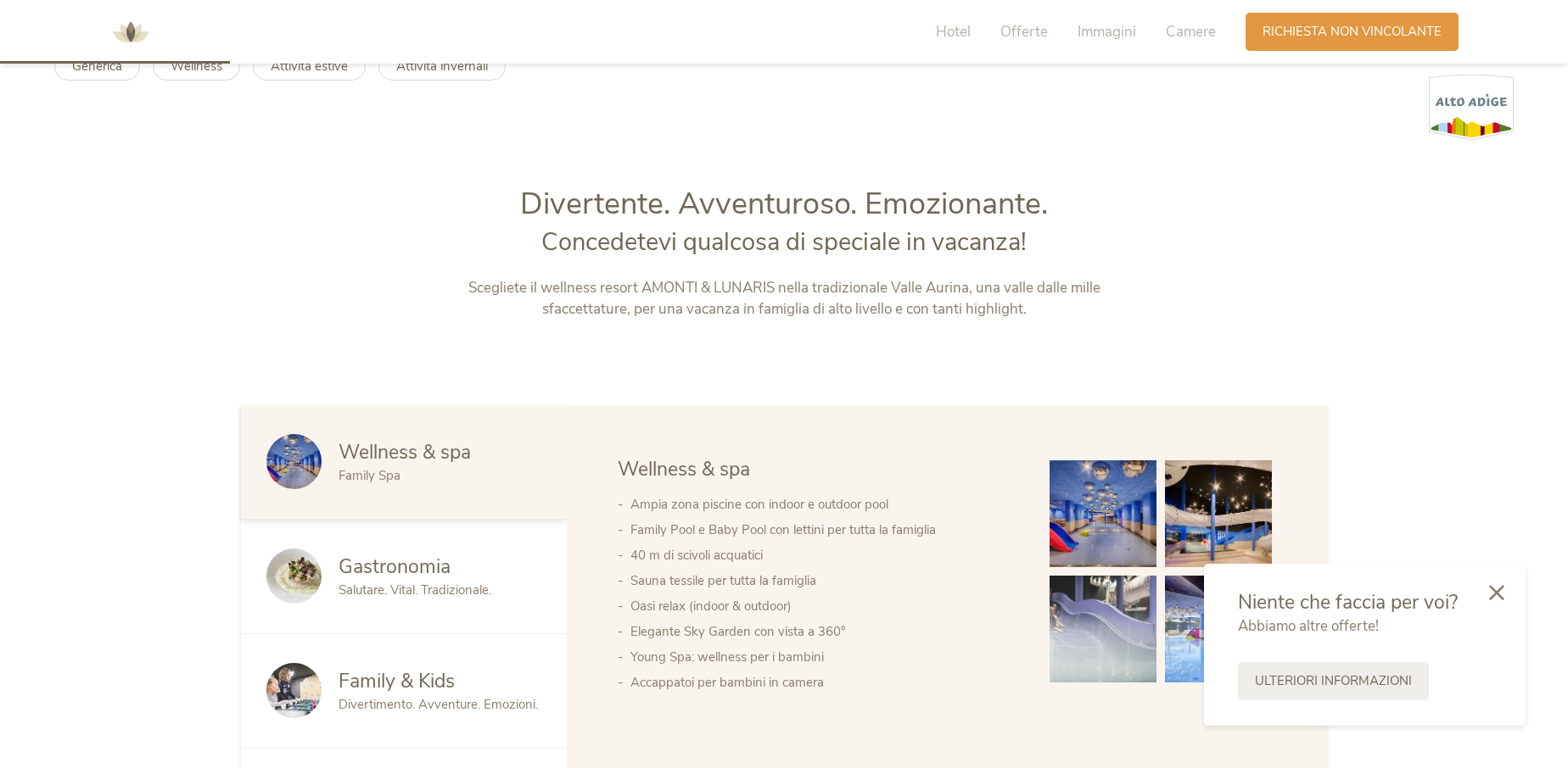
click at [411, 463] on span "Wellness & spa" at bounding box center [405, 452] width 132 height 26
click at [1492, 585] on icon at bounding box center [1497, 592] width 16 height 16
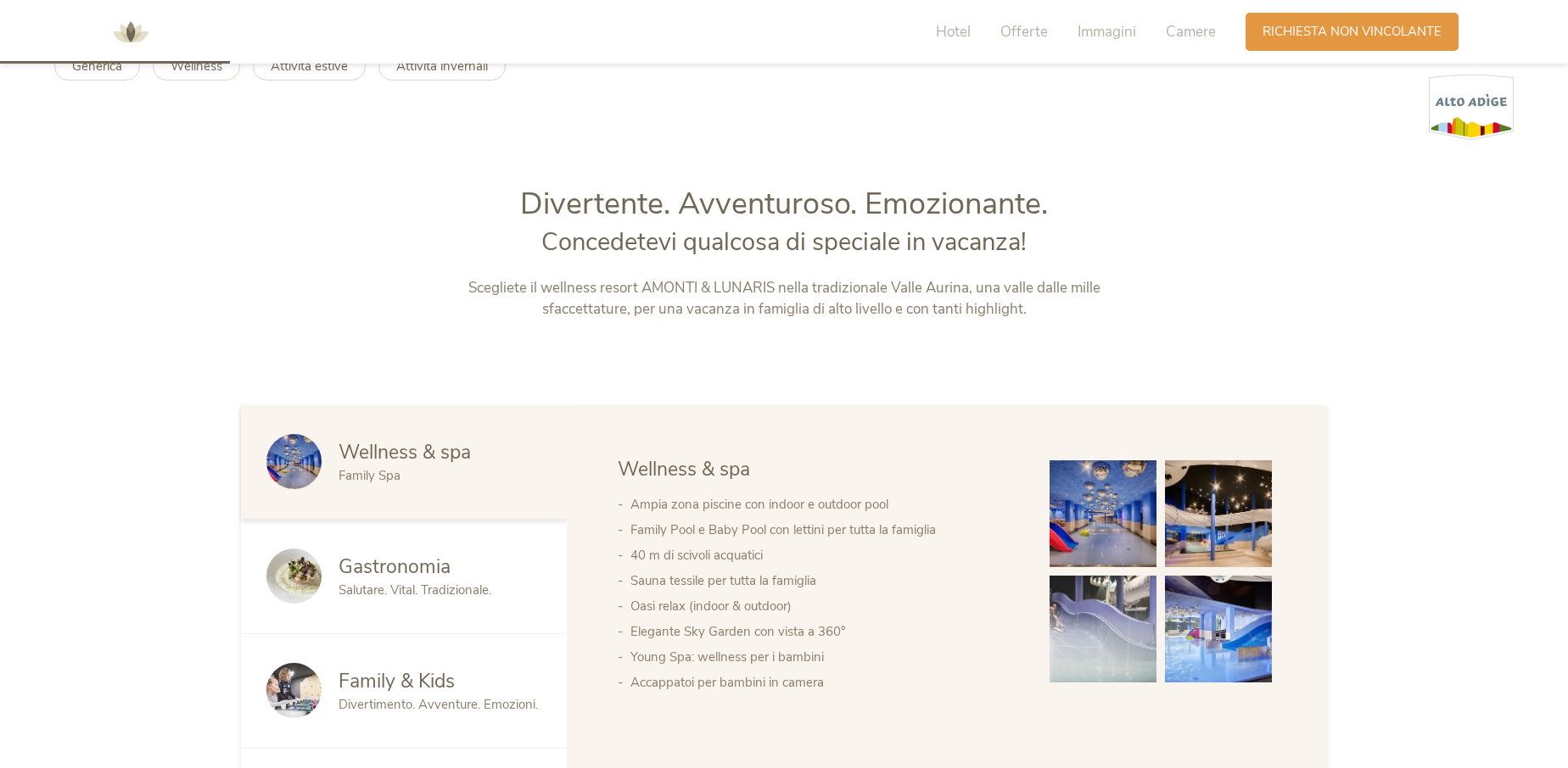
drag, startPoint x: 358, startPoint y: 452, endPoint x: 394, endPoint y: 425, distance: 45.0
click at [364, 451] on span "Wellness & spa" at bounding box center [405, 452] width 132 height 26
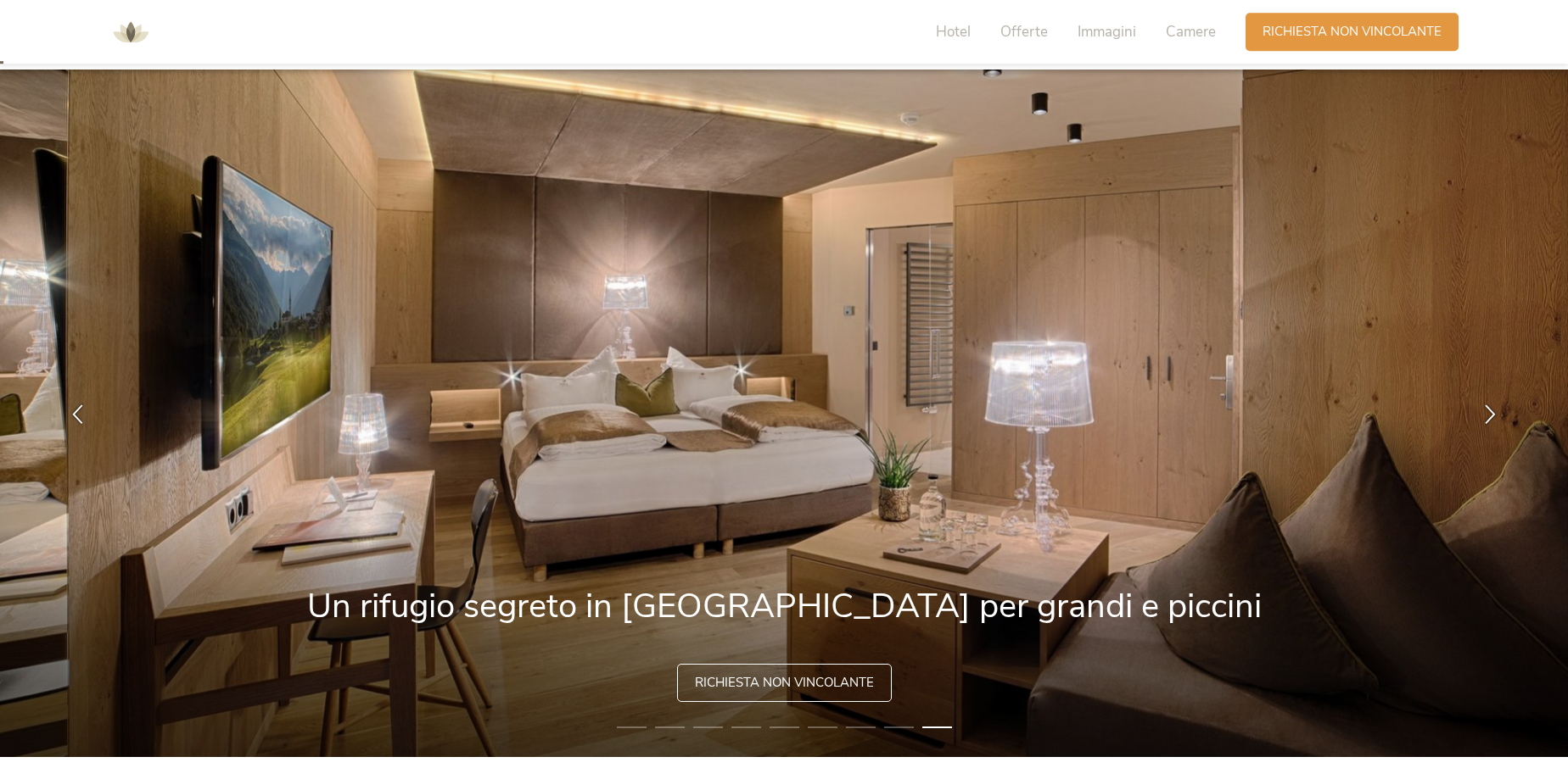
scroll to position [0, 0]
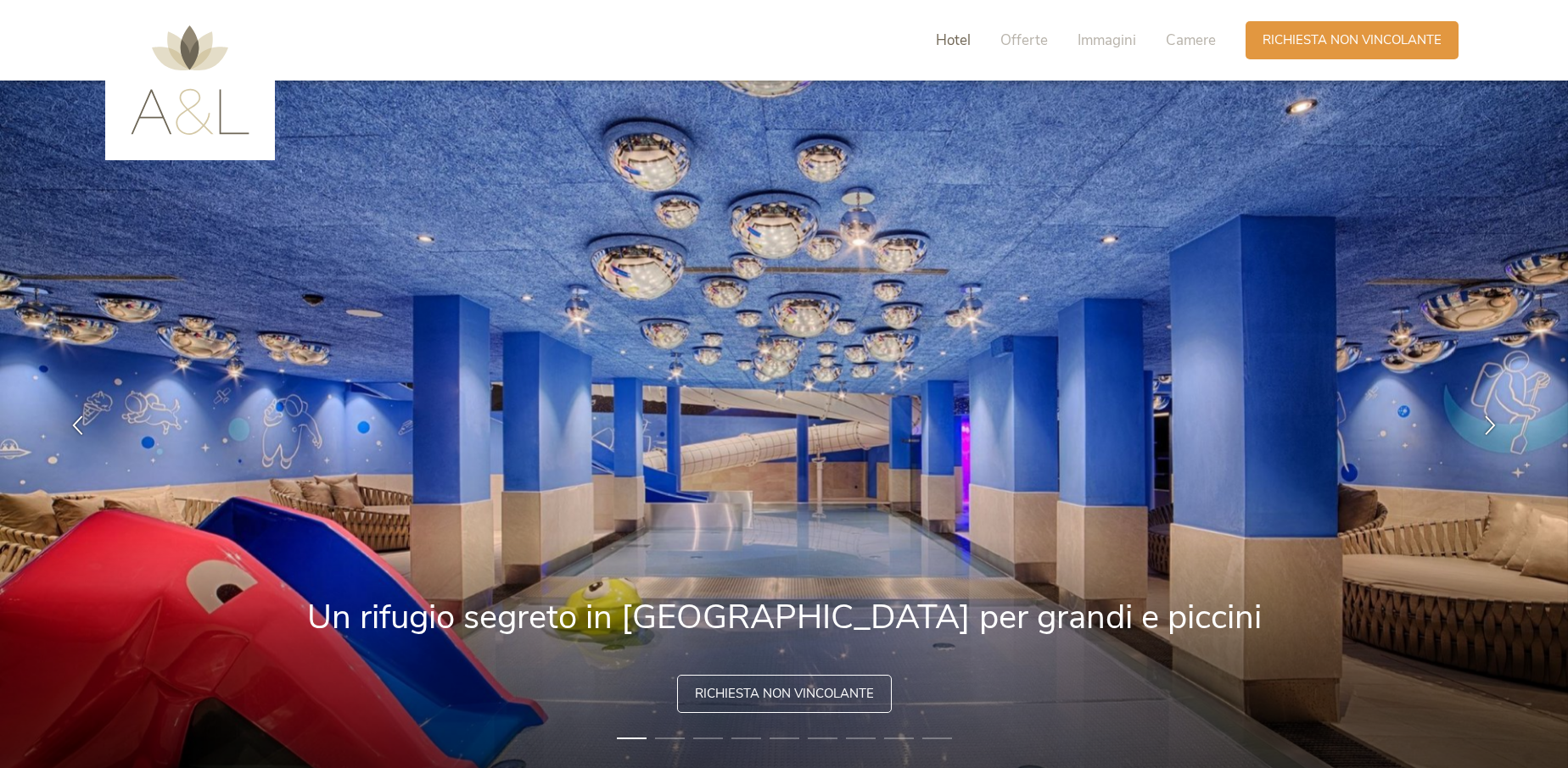
click at [958, 43] on span "Hotel" at bounding box center [953, 40] width 35 height 19
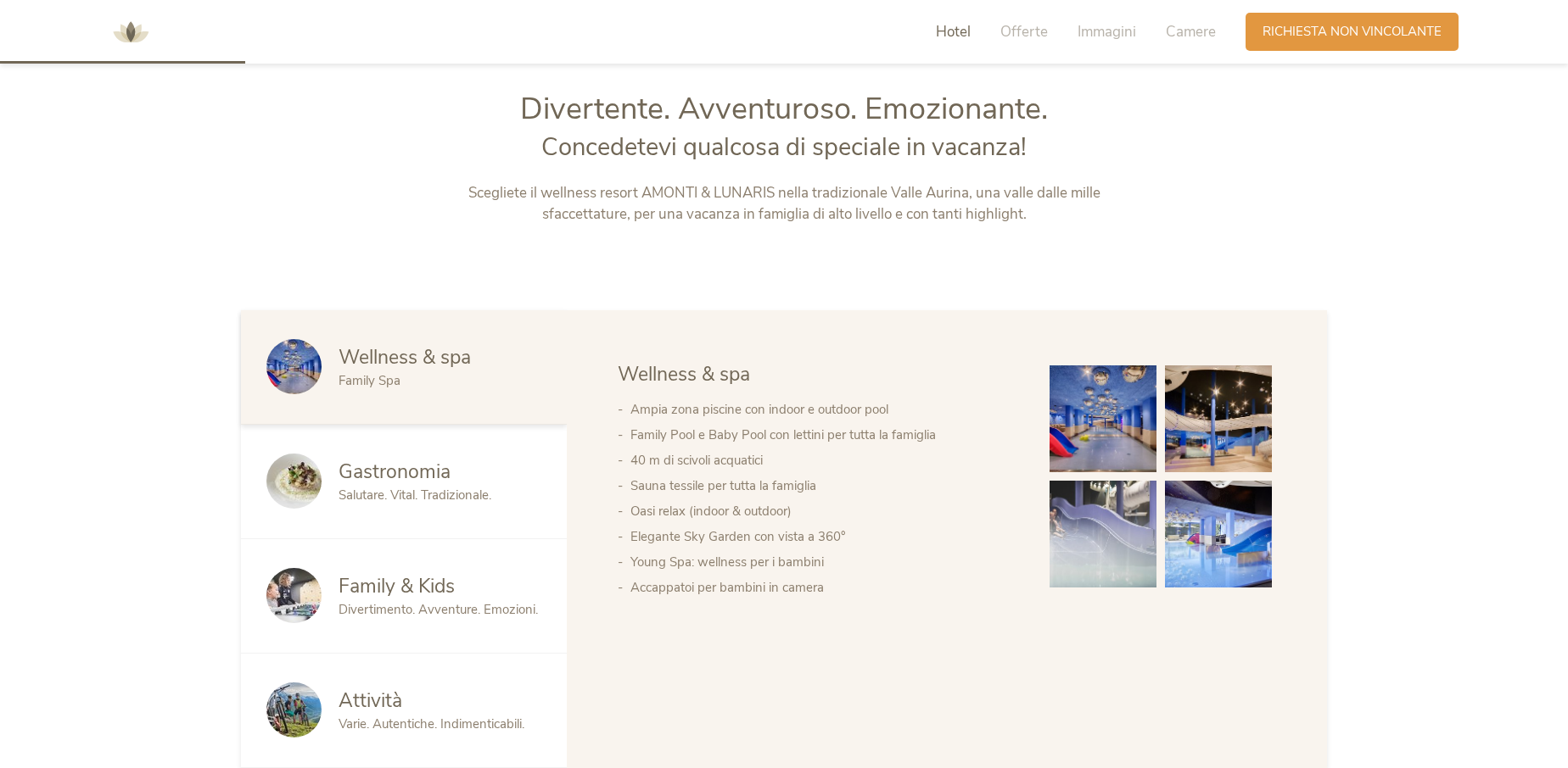
scroll to position [827, 0]
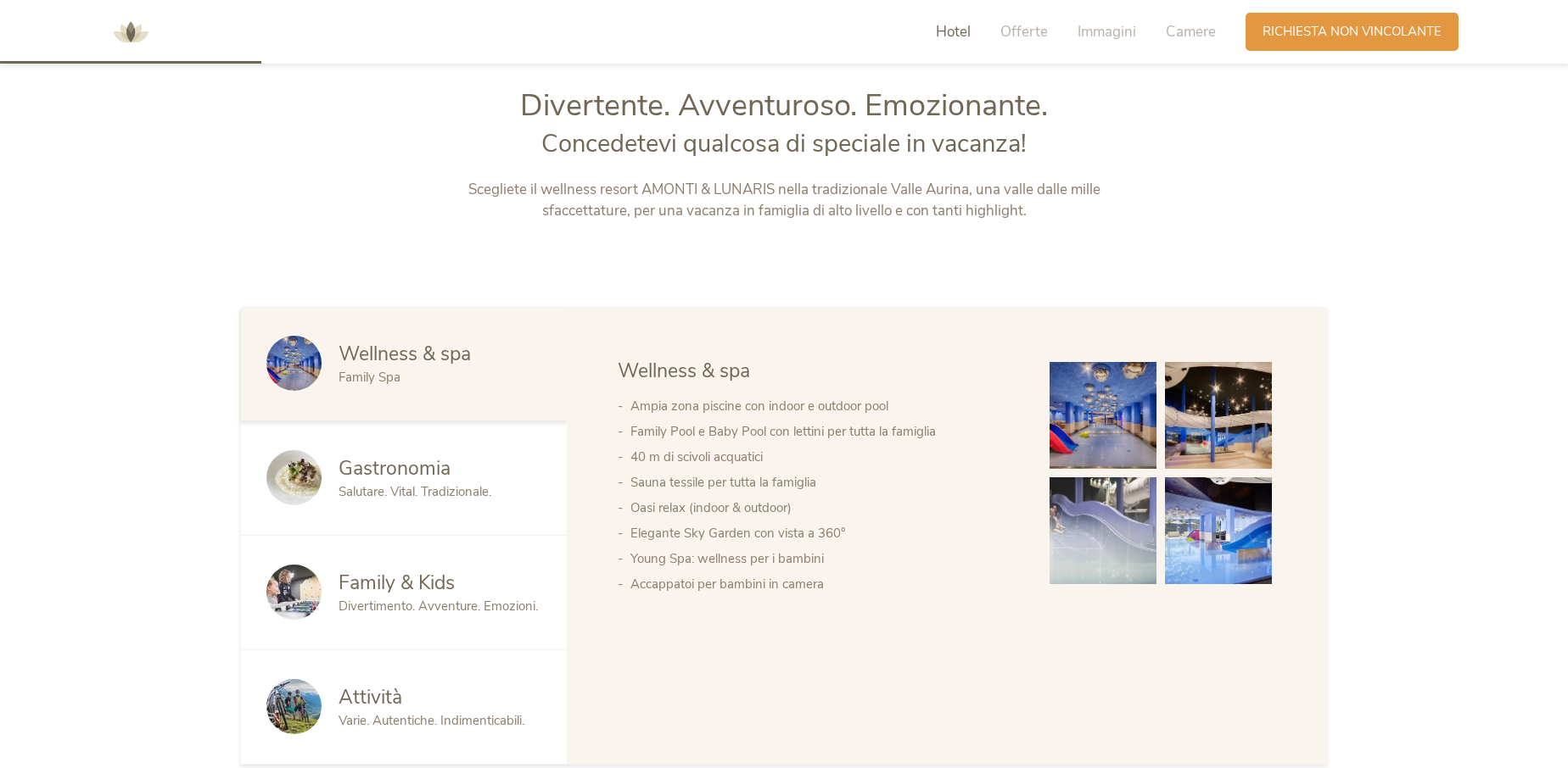
click at [365, 351] on span "Wellness & spa" at bounding box center [405, 353] width 132 height 26
click at [1079, 418] on img at bounding box center [1103, 416] width 107 height 107
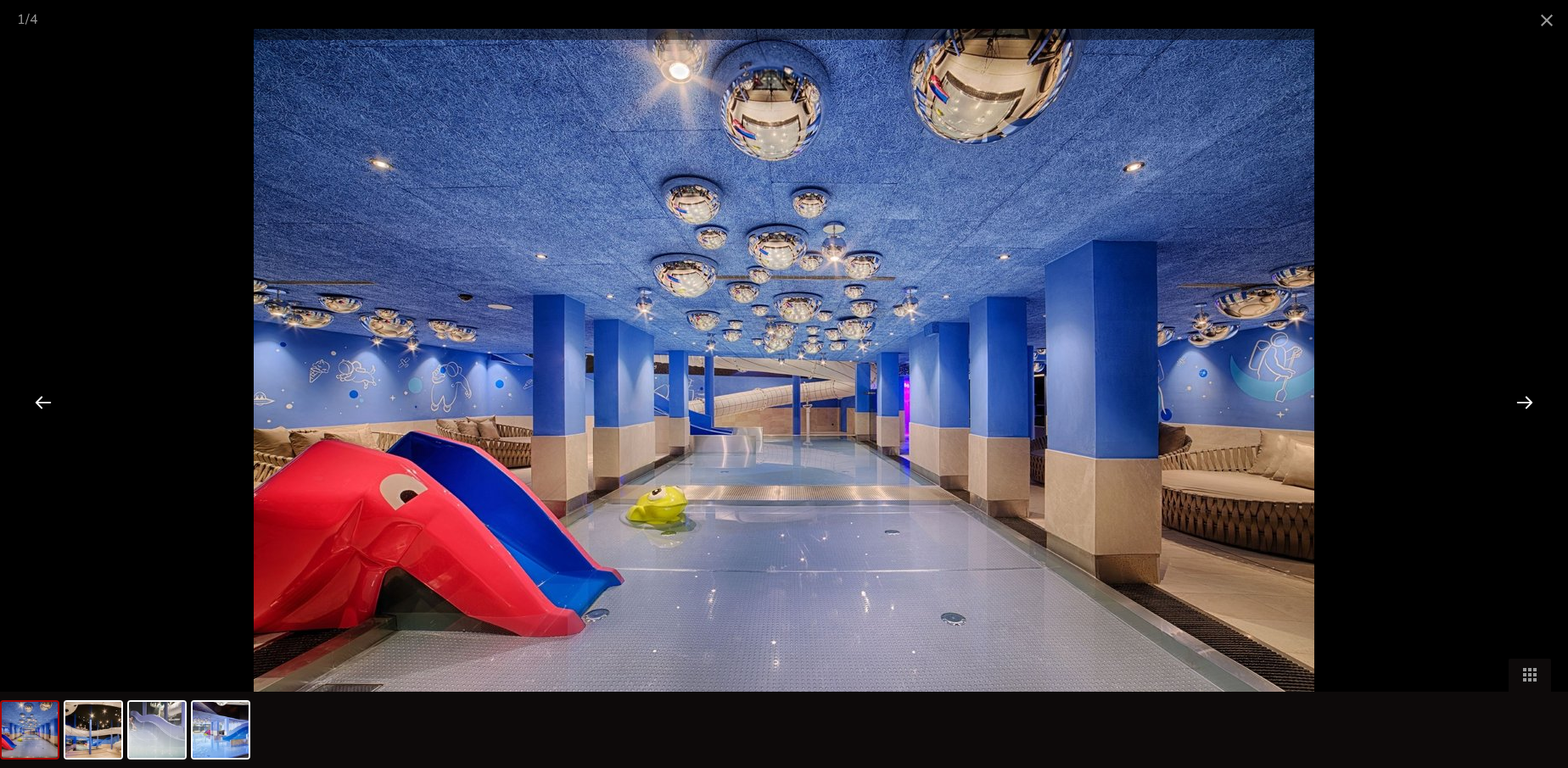
click at [1528, 401] on div at bounding box center [1525, 402] width 53 height 53
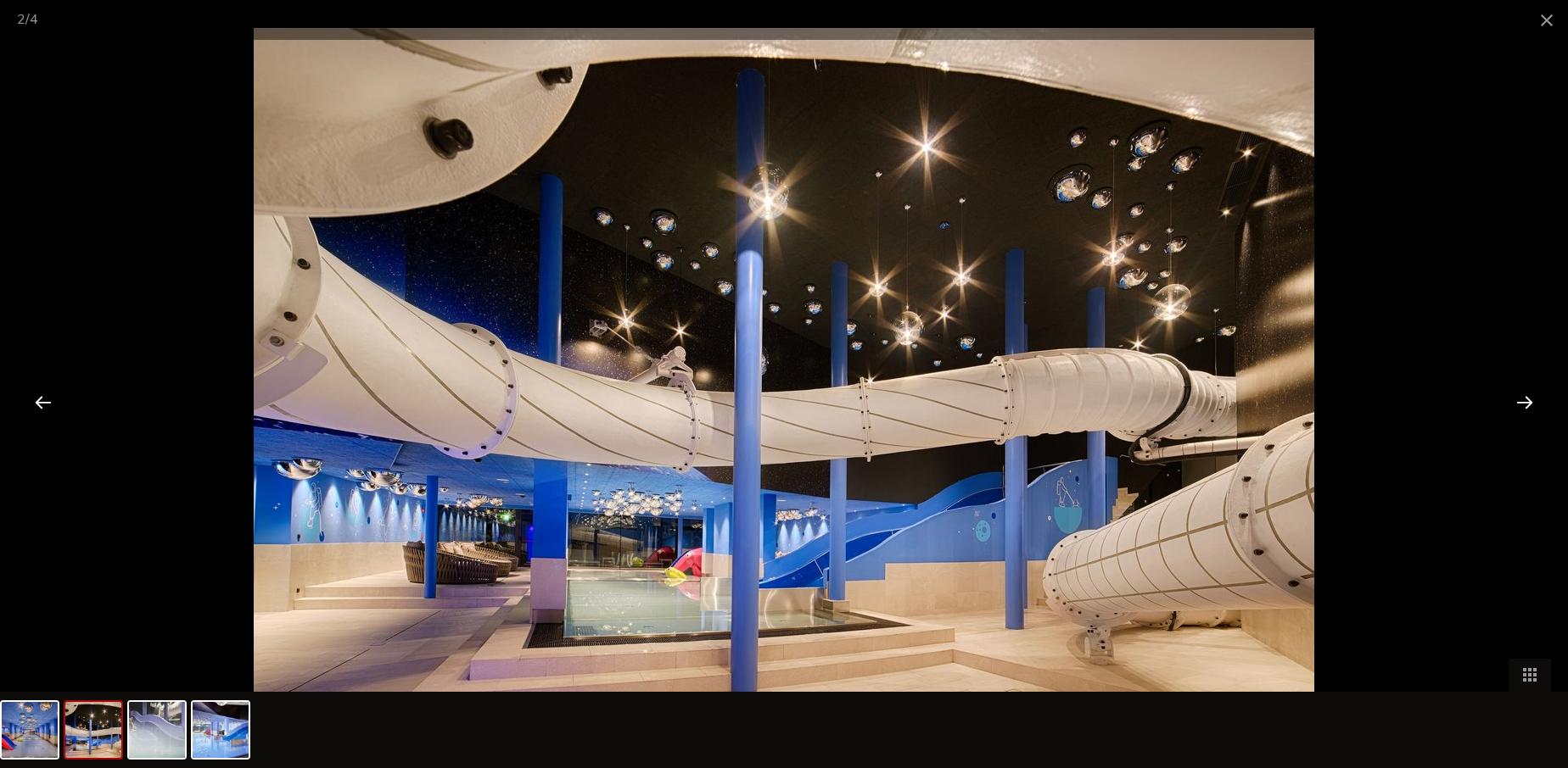
click at [1528, 401] on div at bounding box center [1525, 402] width 53 height 53
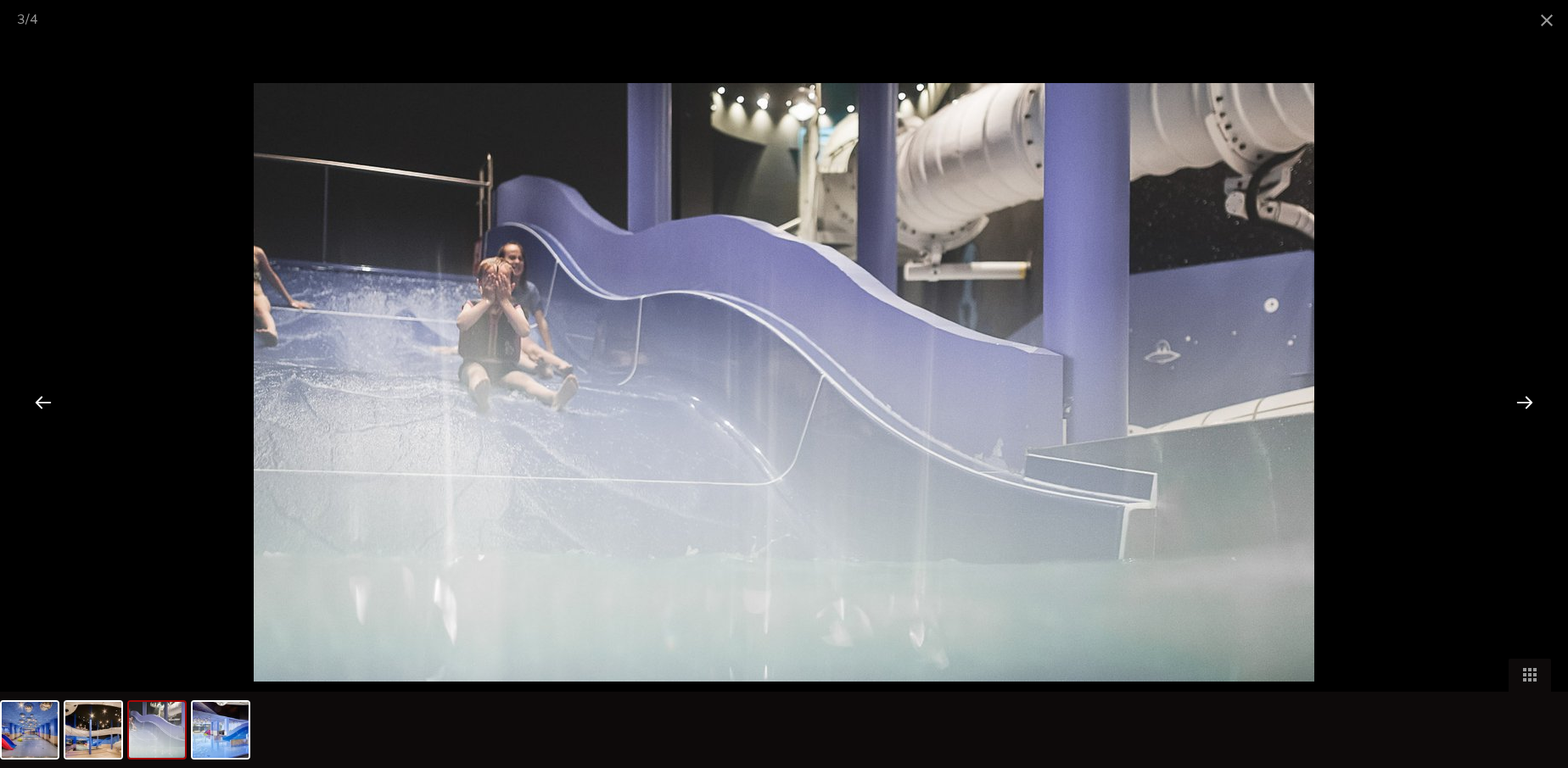
click at [1528, 402] on div at bounding box center [1525, 402] width 53 height 53
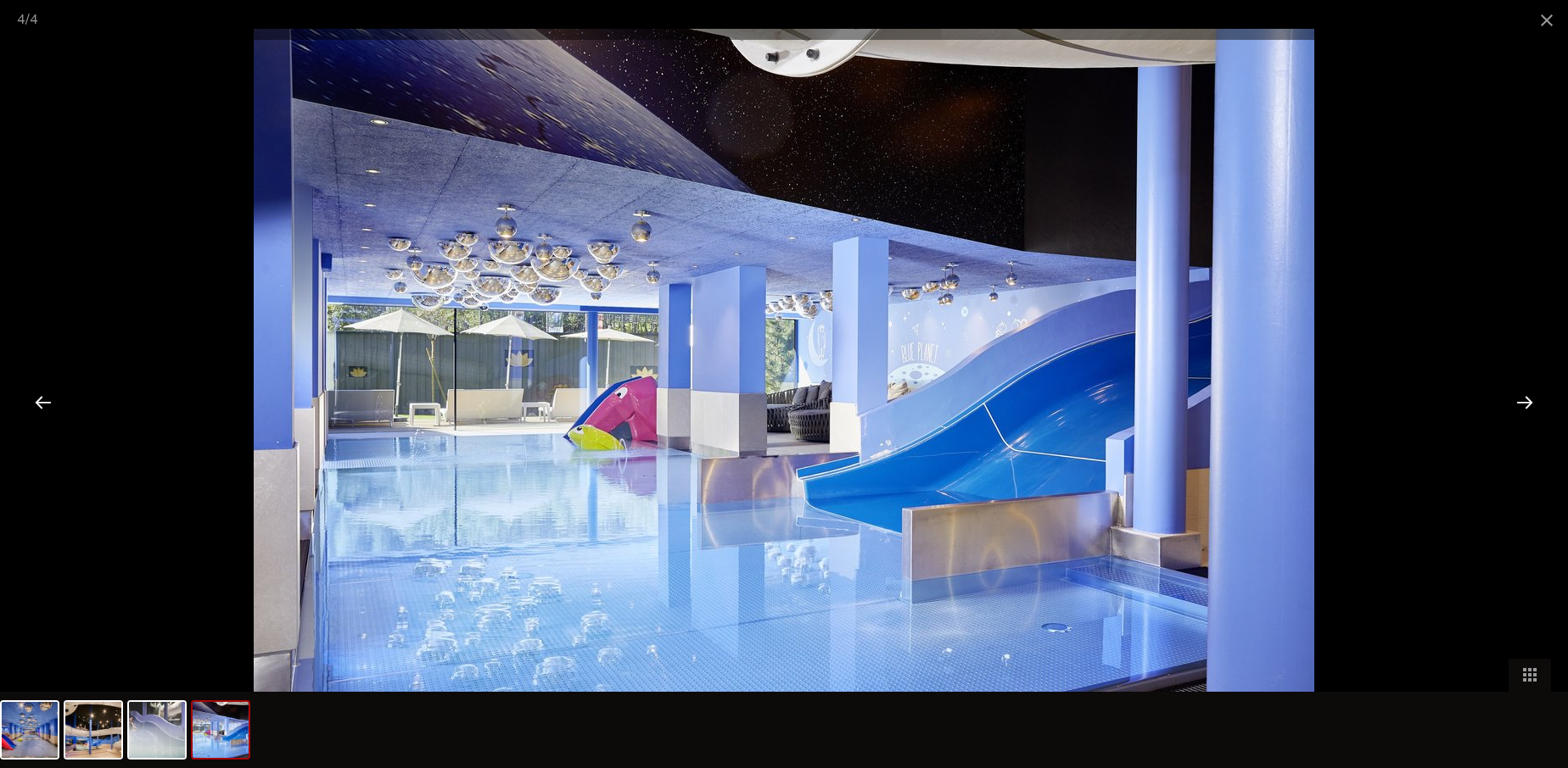
click at [1528, 401] on div at bounding box center [1525, 402] width 53 height 53
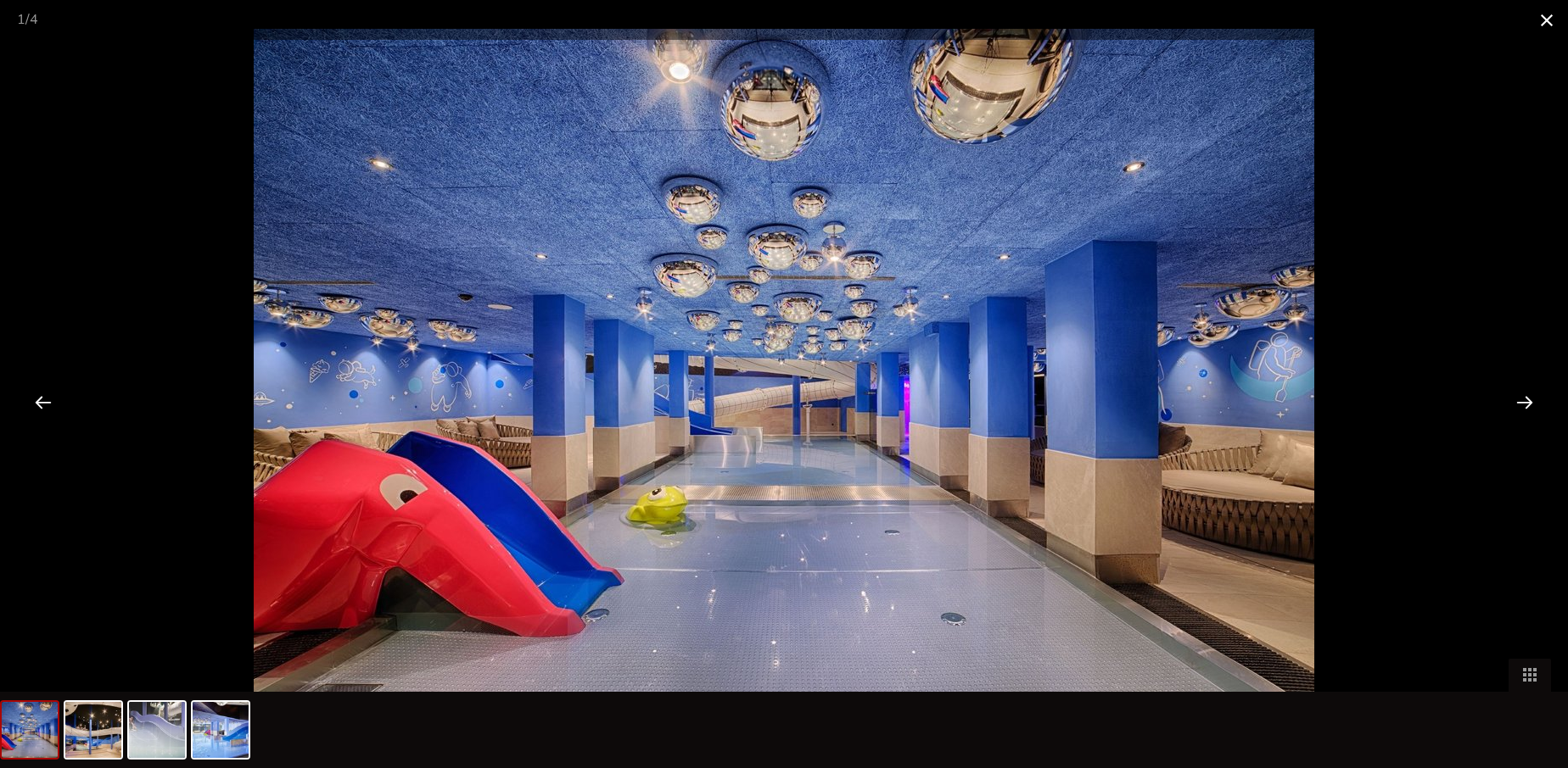
click at [1546, 23] on span at bounding box center [1548, 19] width 43 height 40
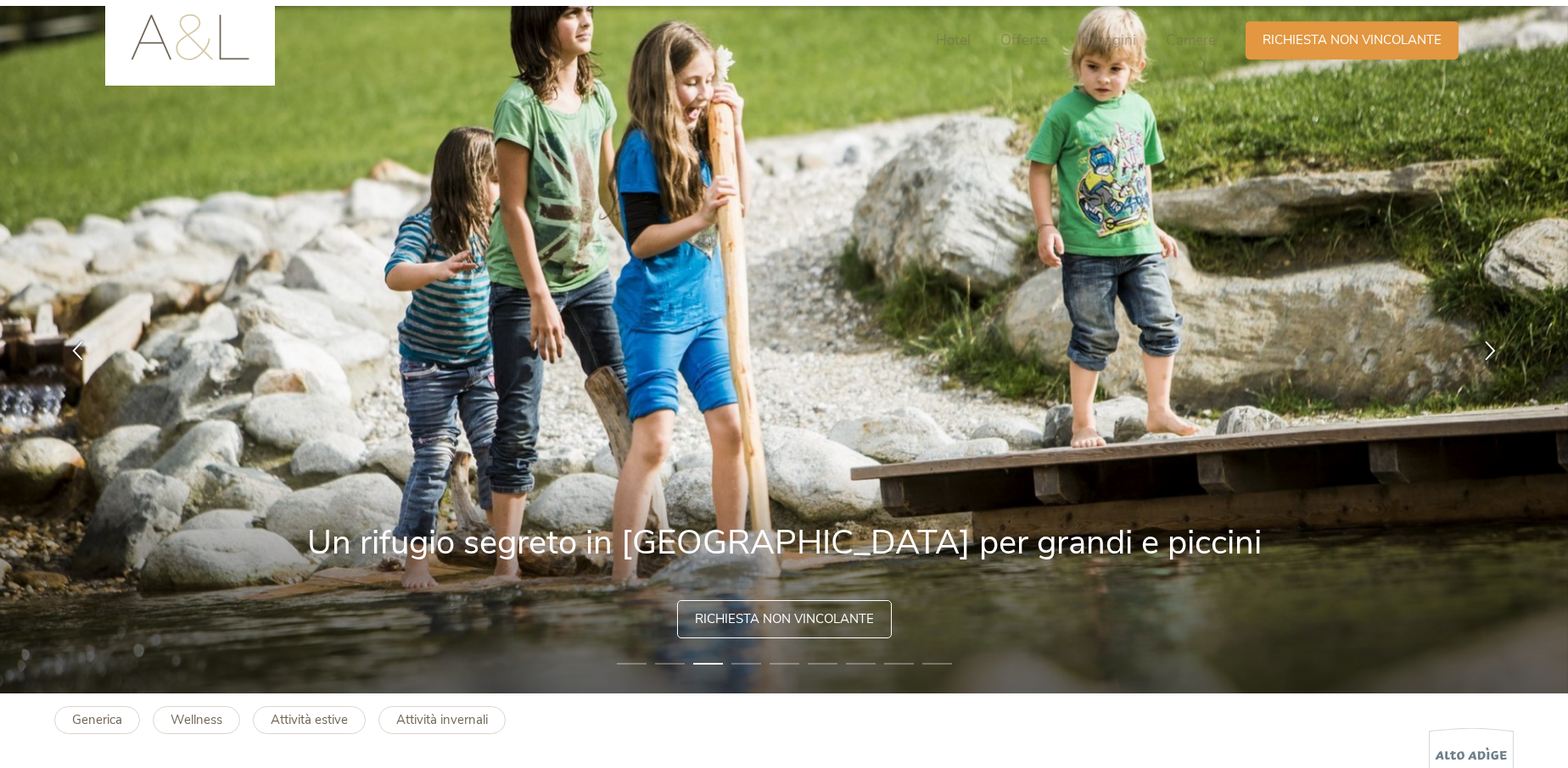
scroll to position [0, 0]
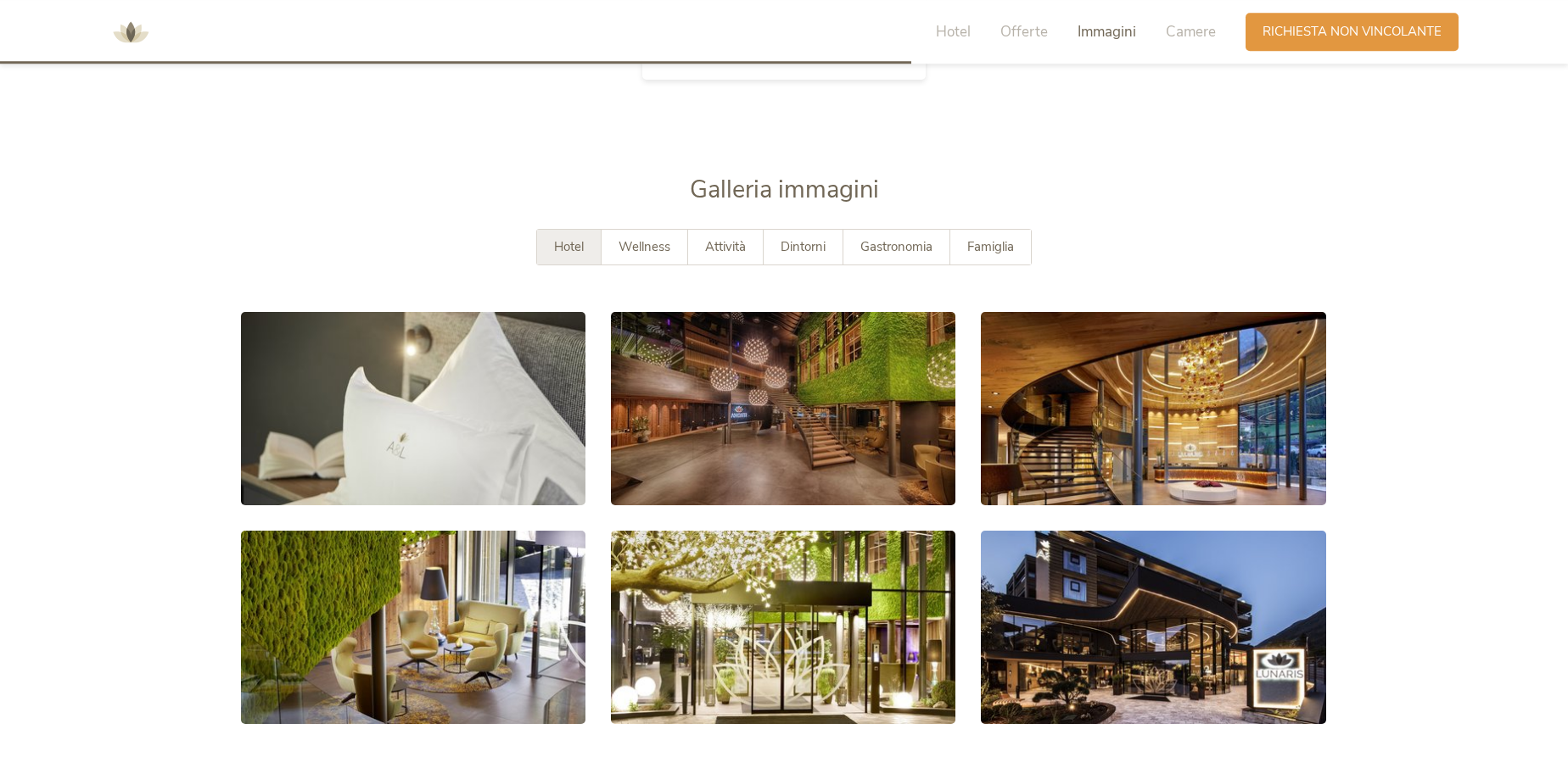
scroll to position [3028, 0]
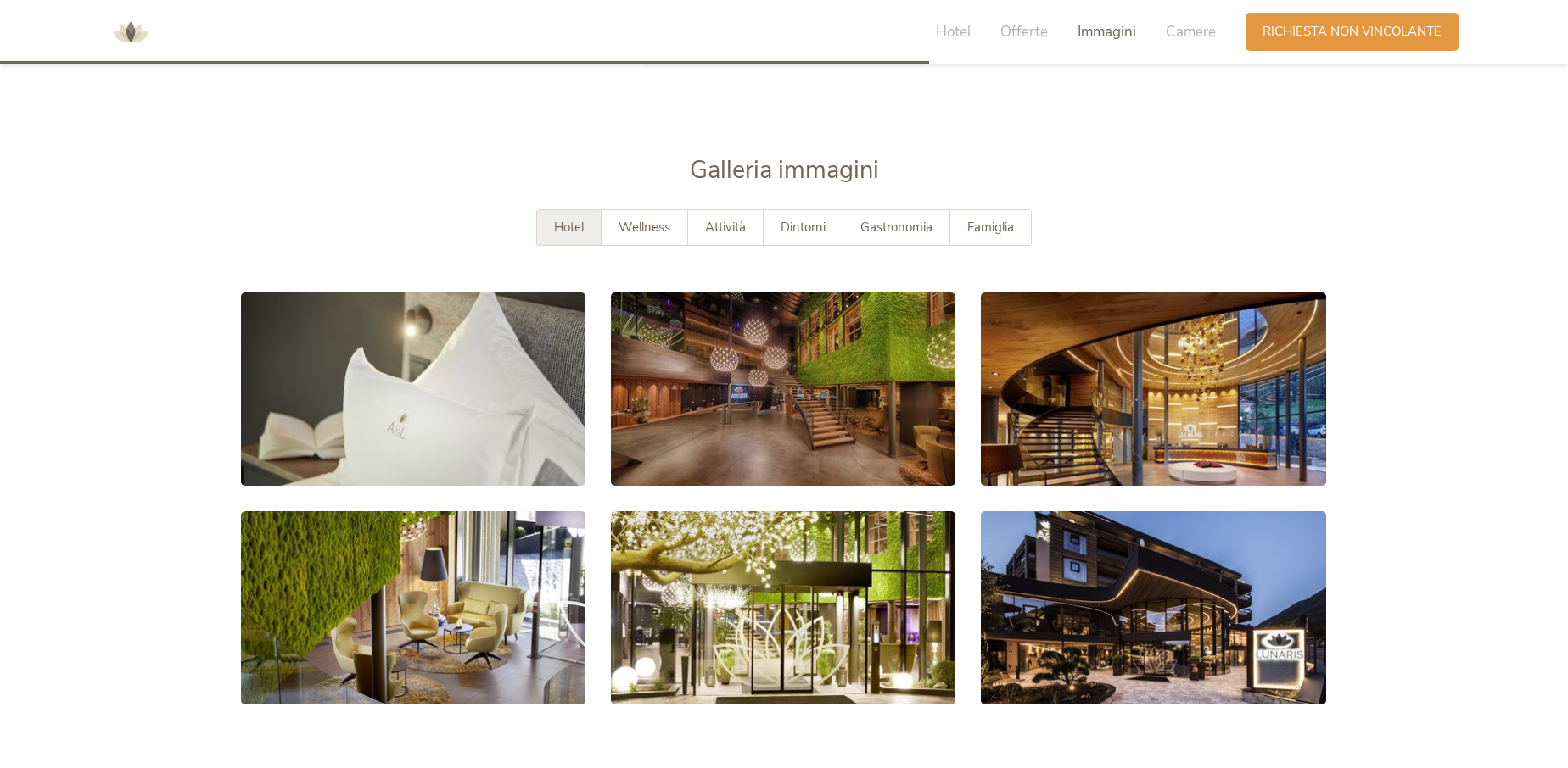
click at [543, 235] on div "Hotel" at bounding box center [570, 228] width 64 height 35
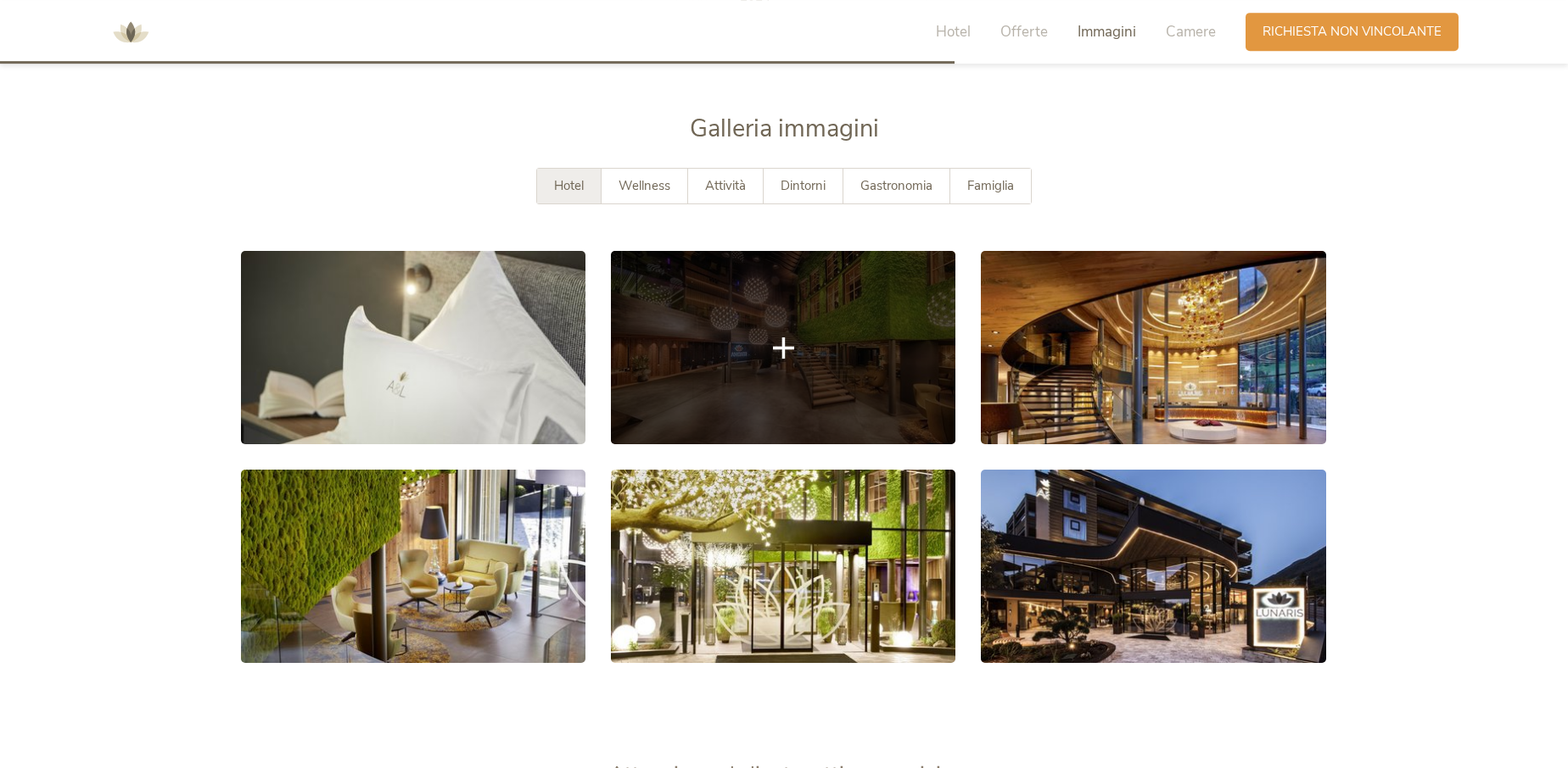
scroll to position [3115, 0]
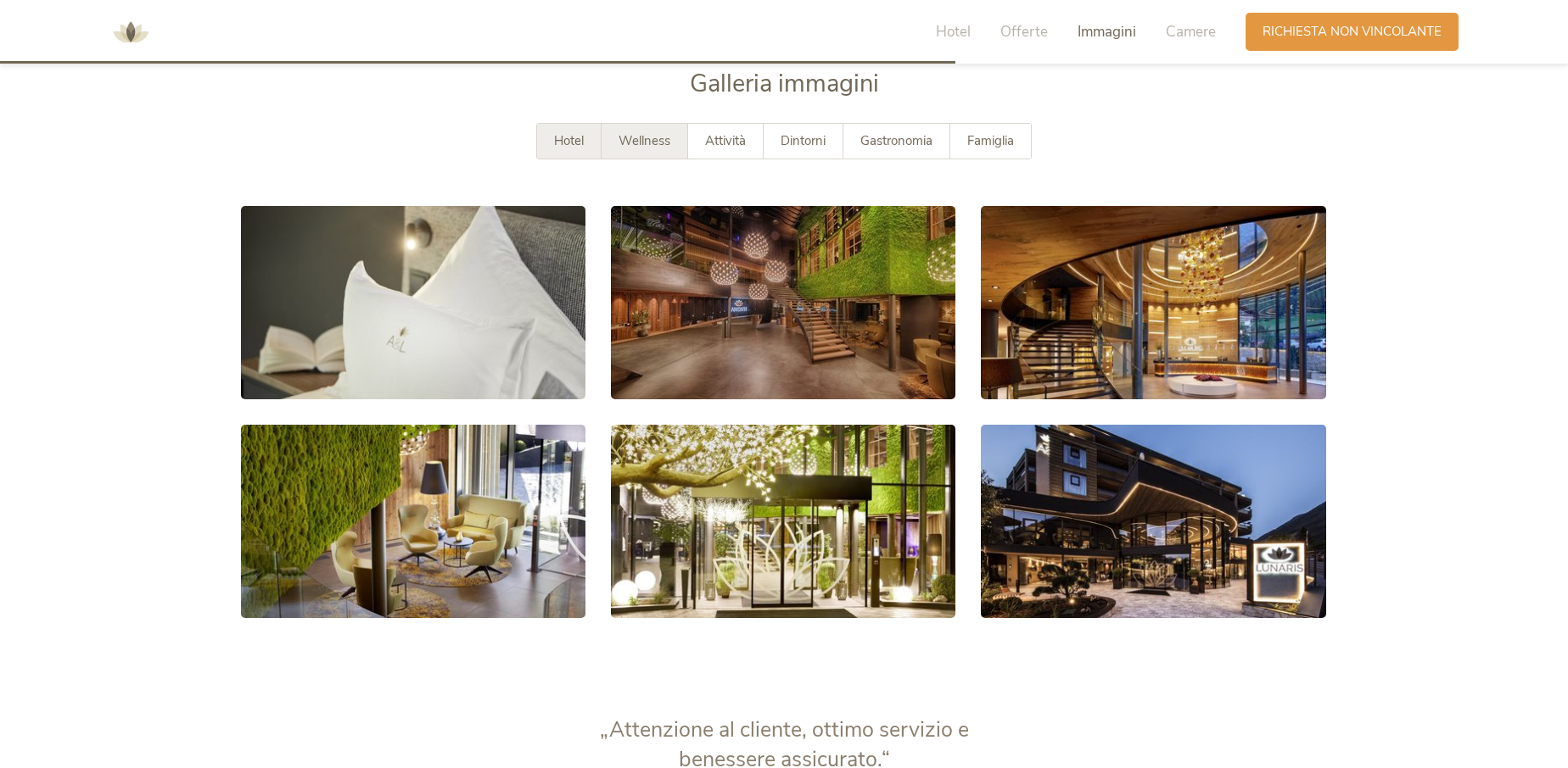
click at [650, 141] on span "Wellness" at bounding box center [644, 140] width 52 height 17
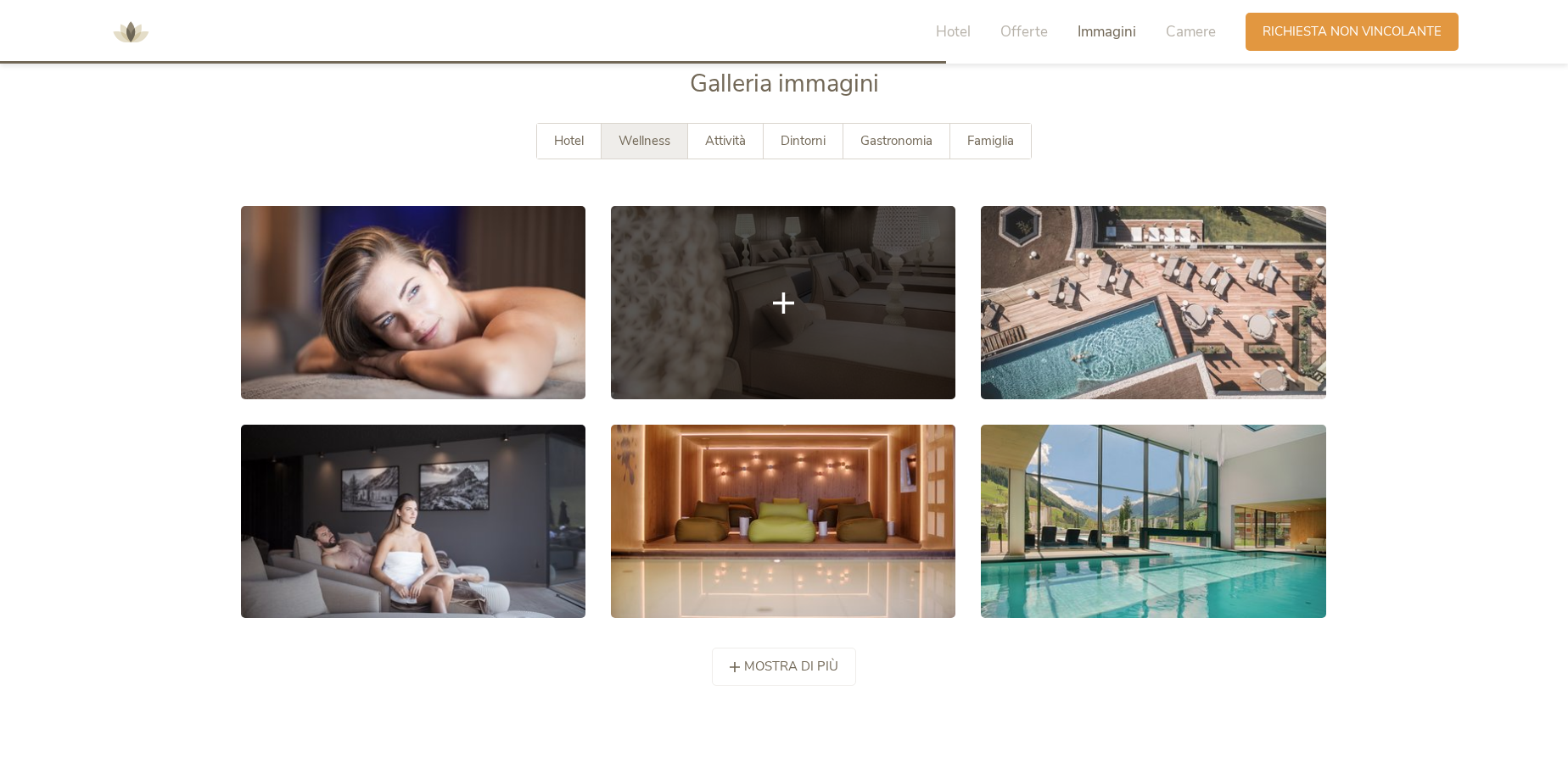
scroll to position [3201, 0]
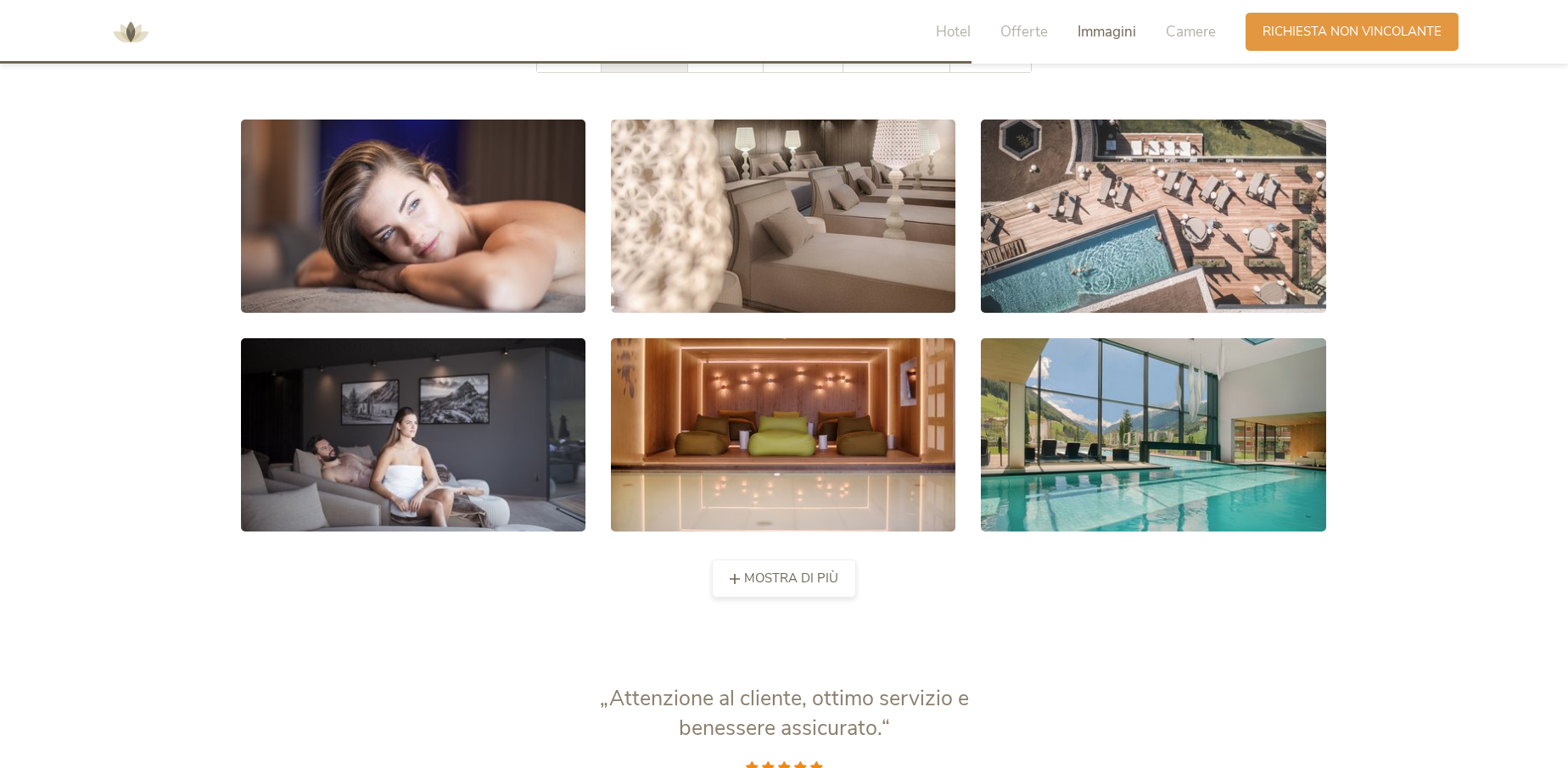
click at [748, 586] on span "mostra di più" at bounding box center [791, 579] width 94 height 18
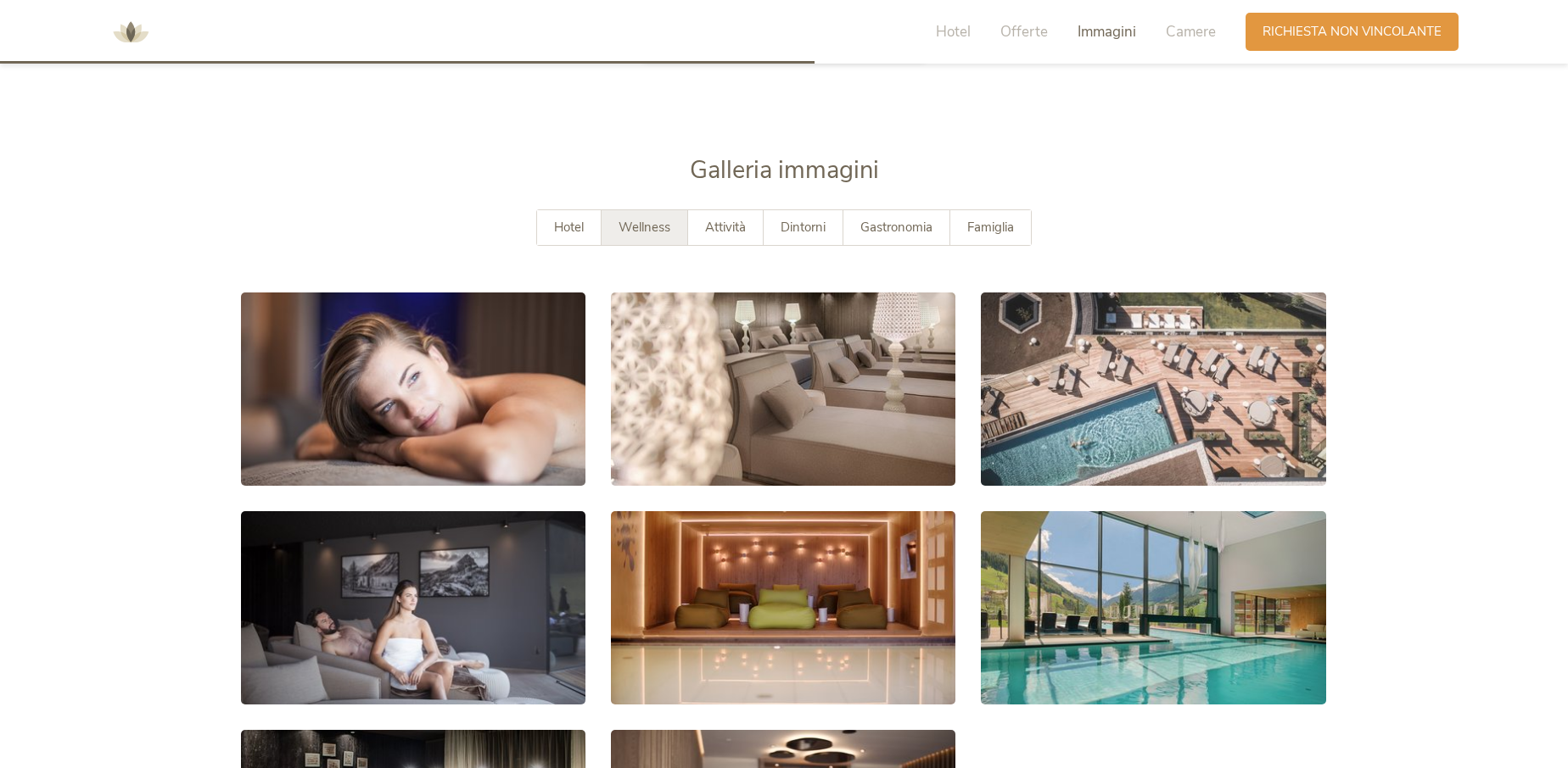
scroll to position [2768, 0]
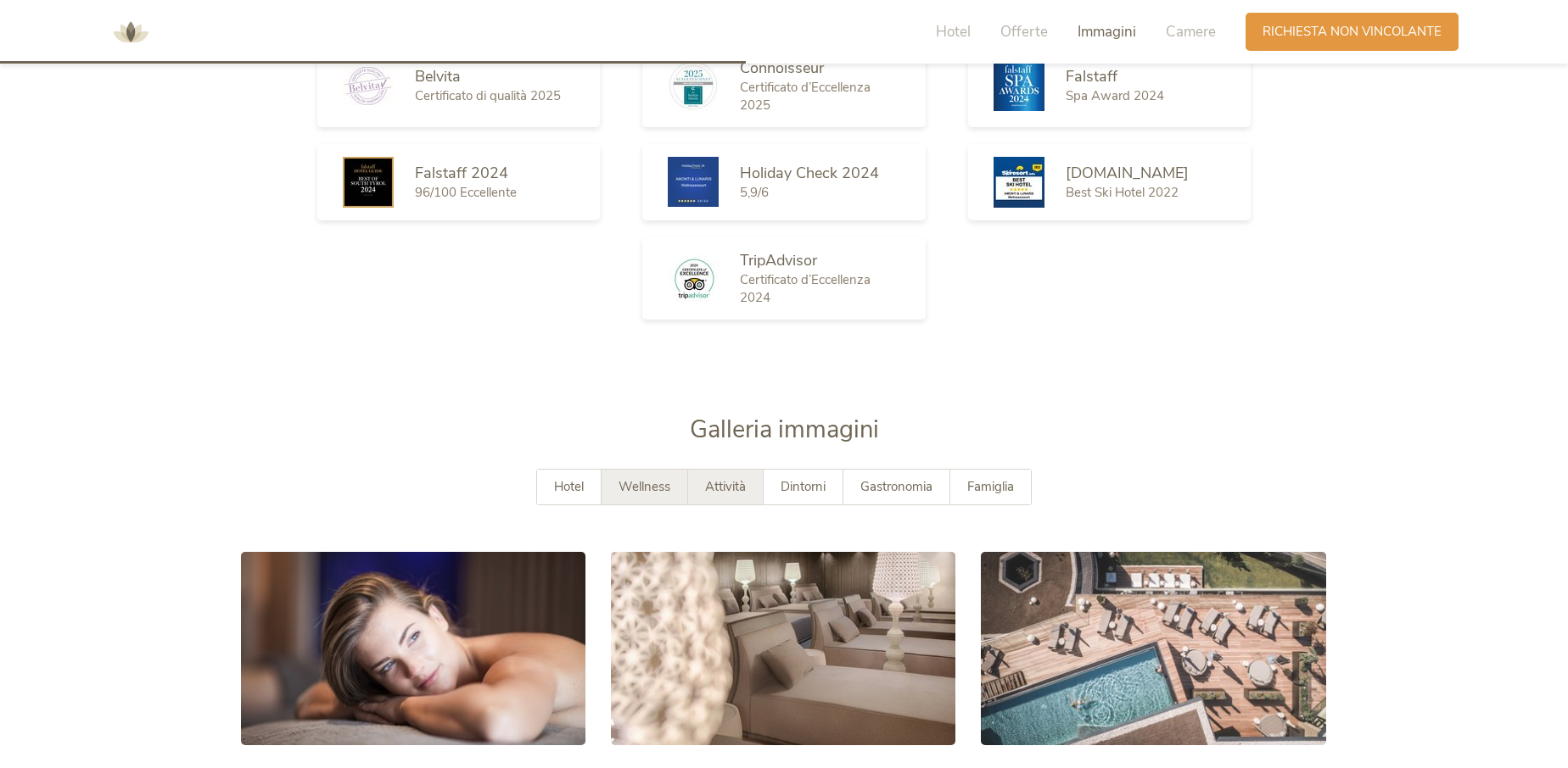
click at [717, 487] on span "Attività" at bounding box center [726, 486] width 41 height 17
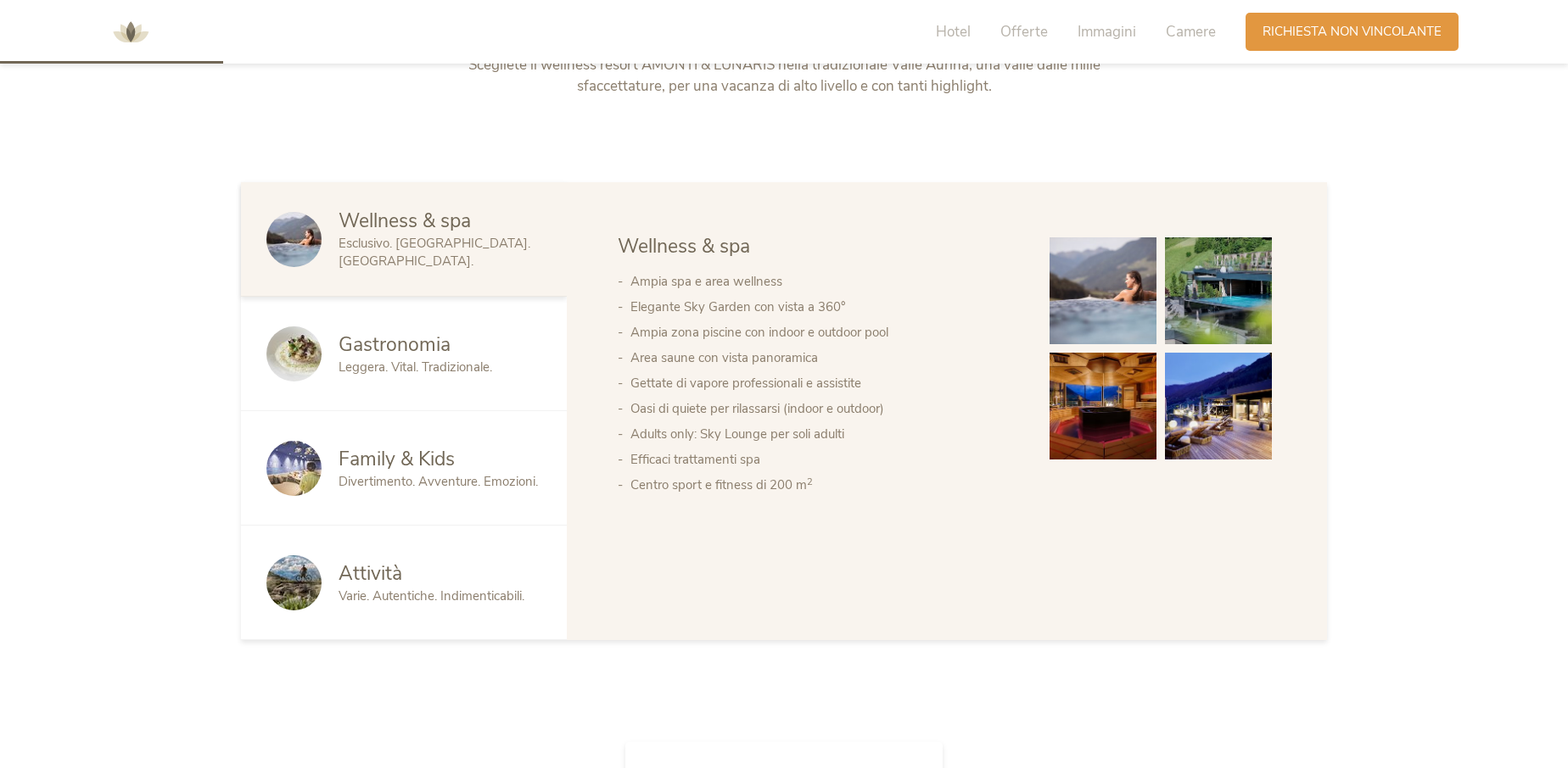
scroll to position [605, 0]
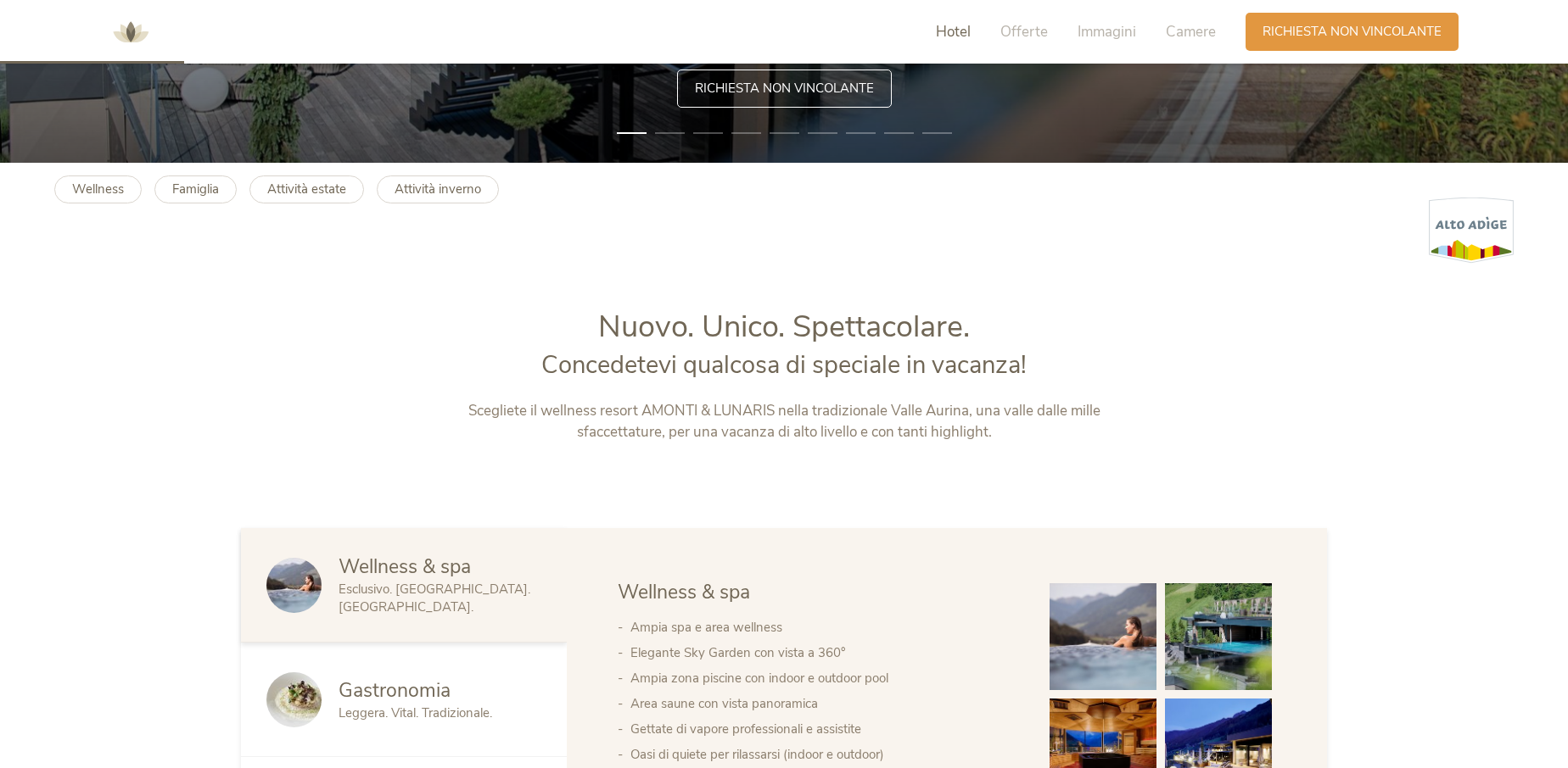
click at [952, 31] on span "Hotel" at bounding box center [953, 32] width 35 height 19
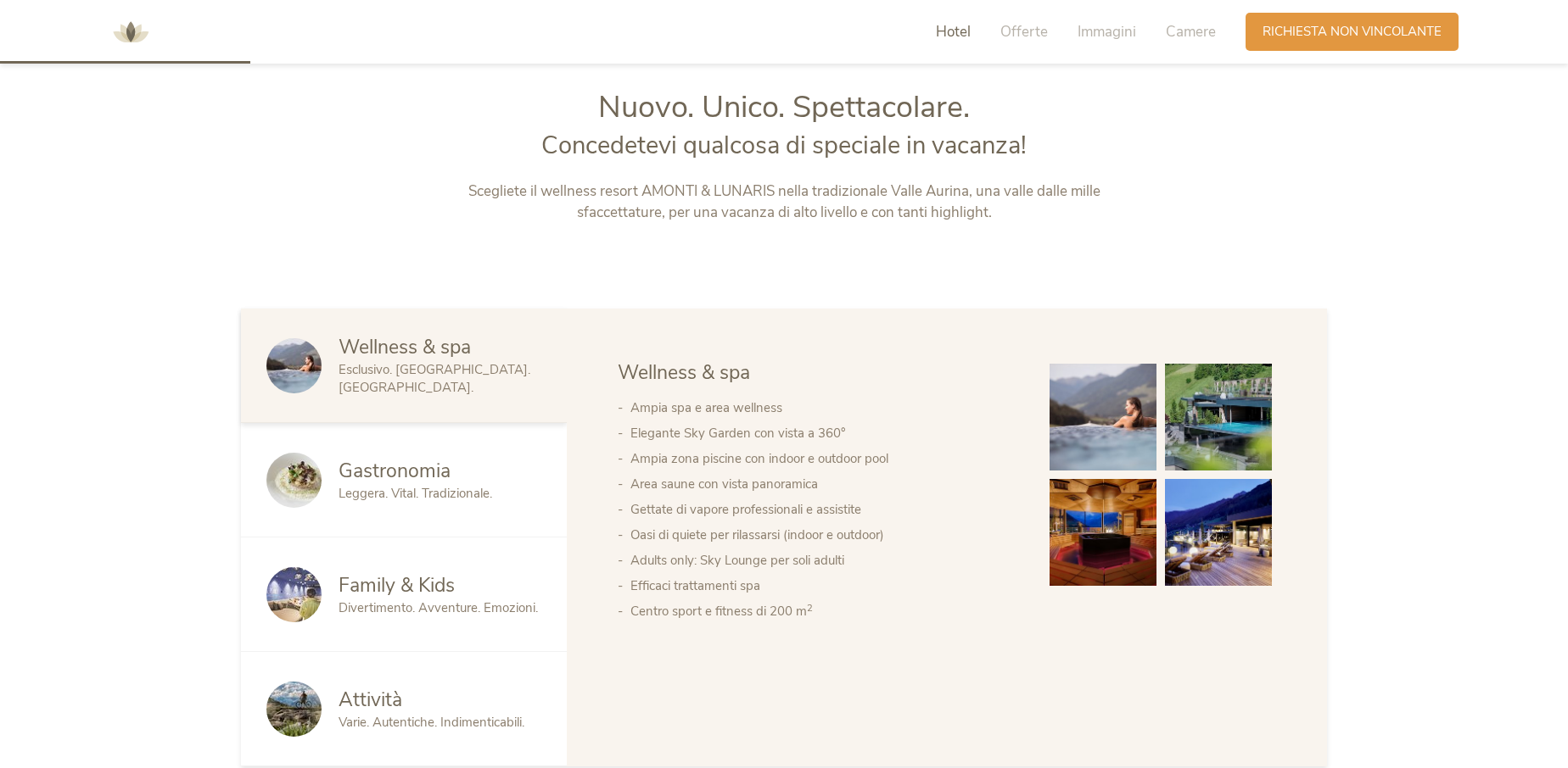
scroll to position [827, 0]
